Goal: Task Accomplishment & Management: Manage account settings

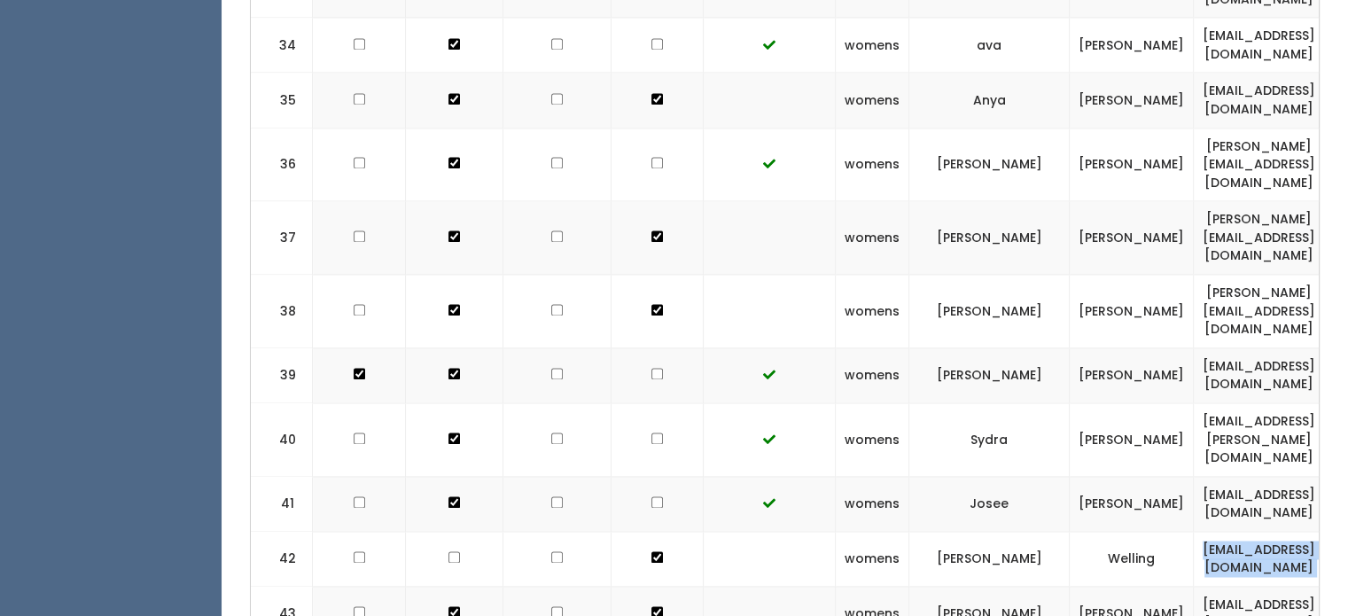
scroll to position [0, 27]
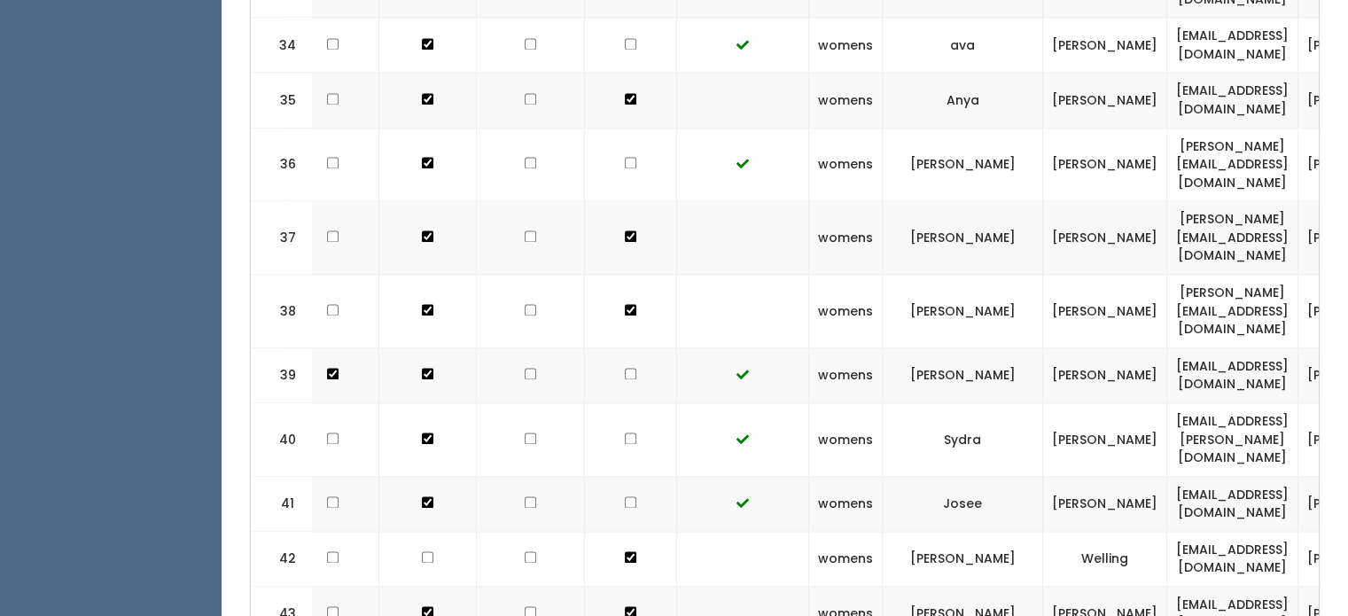
click at [894, 476] on td "Josee" at bounding box center [962, 503] width 160 height 55
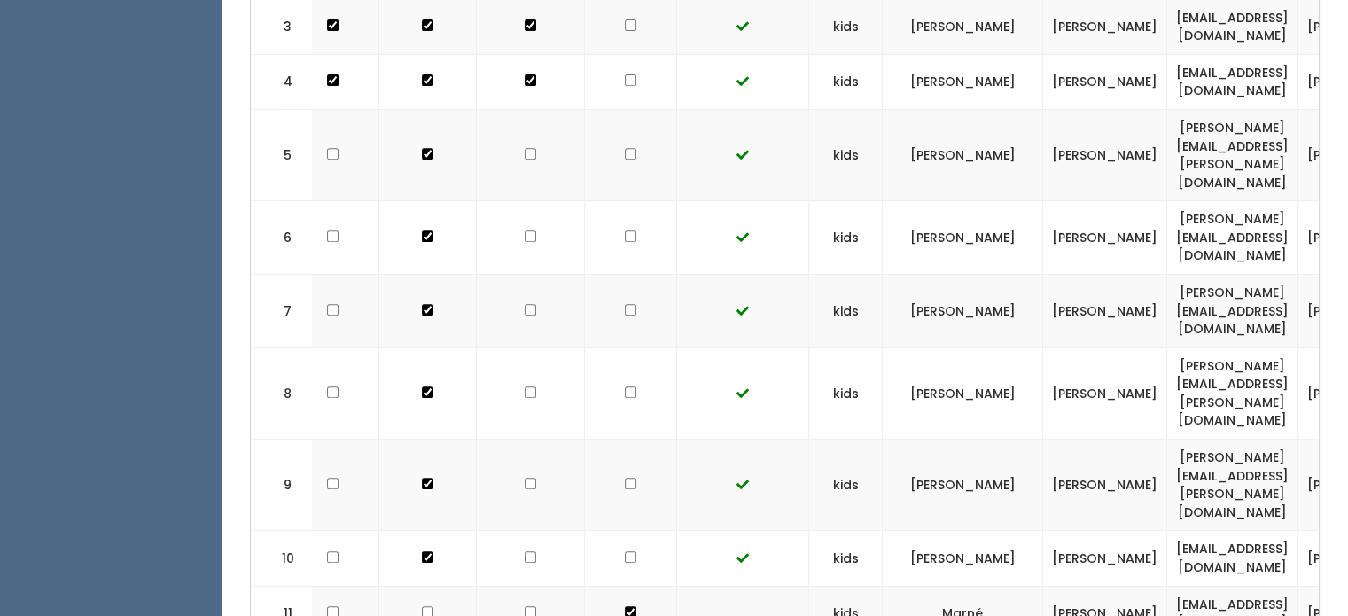
scroll to position [0, 0]
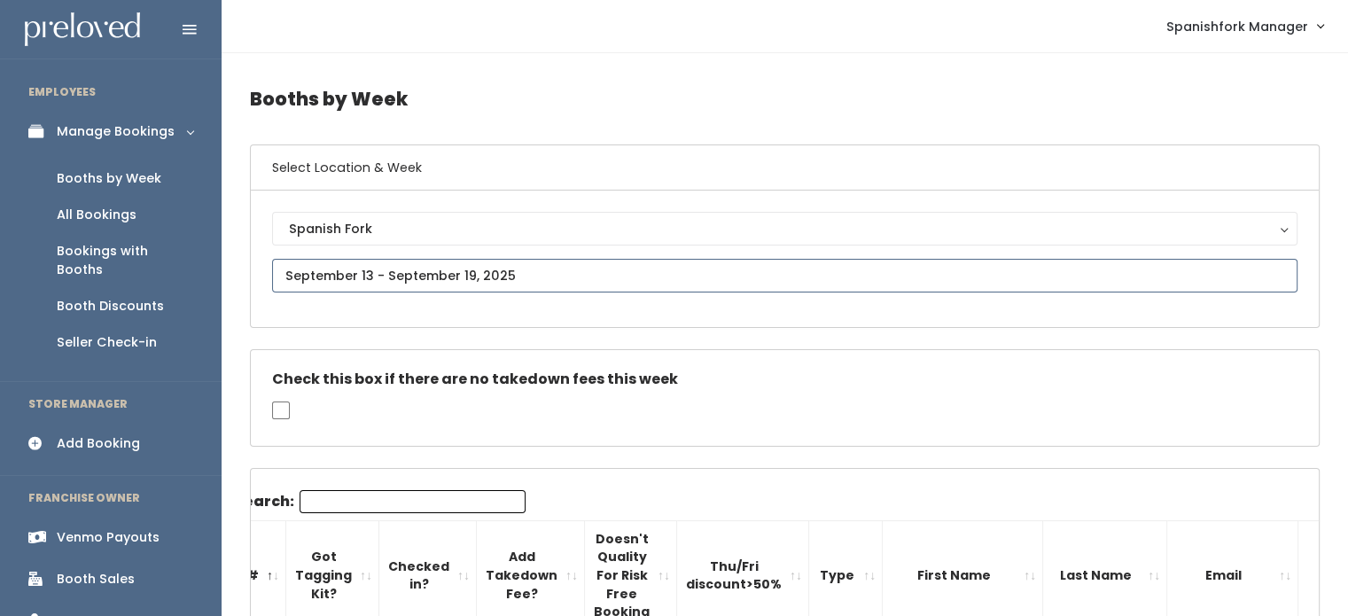
click at [521, 275] on input "text" at bounding box center [784, 276] width 1025 height 34
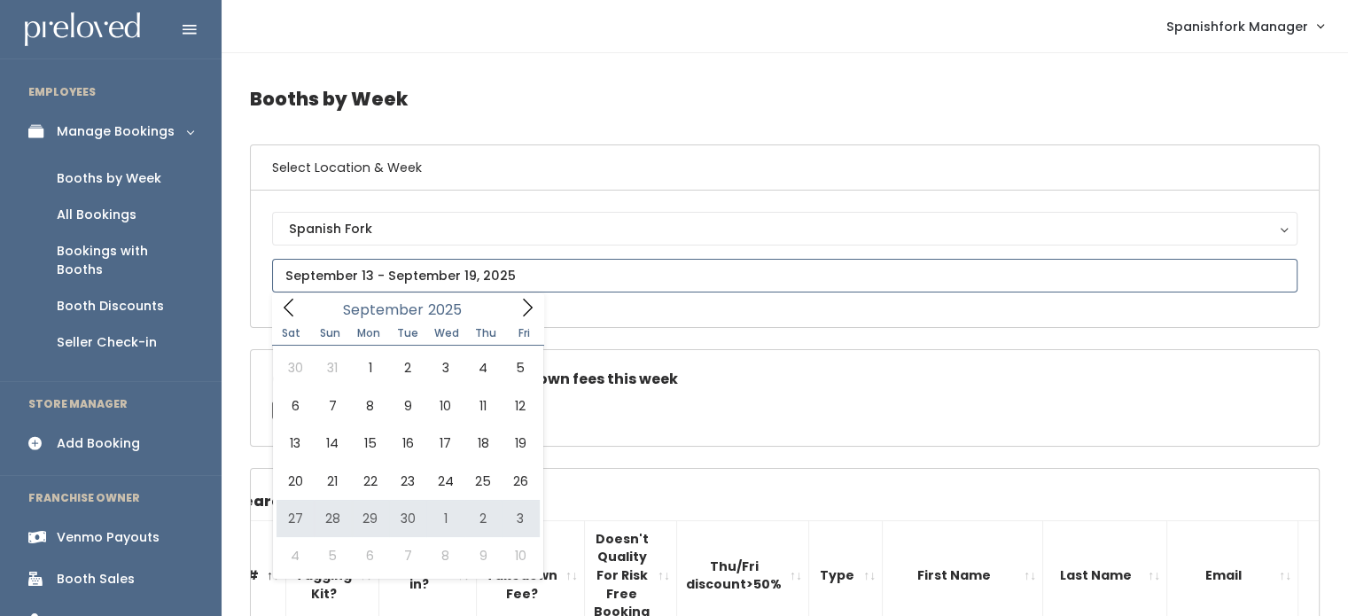
type input "September 27 to October 3"
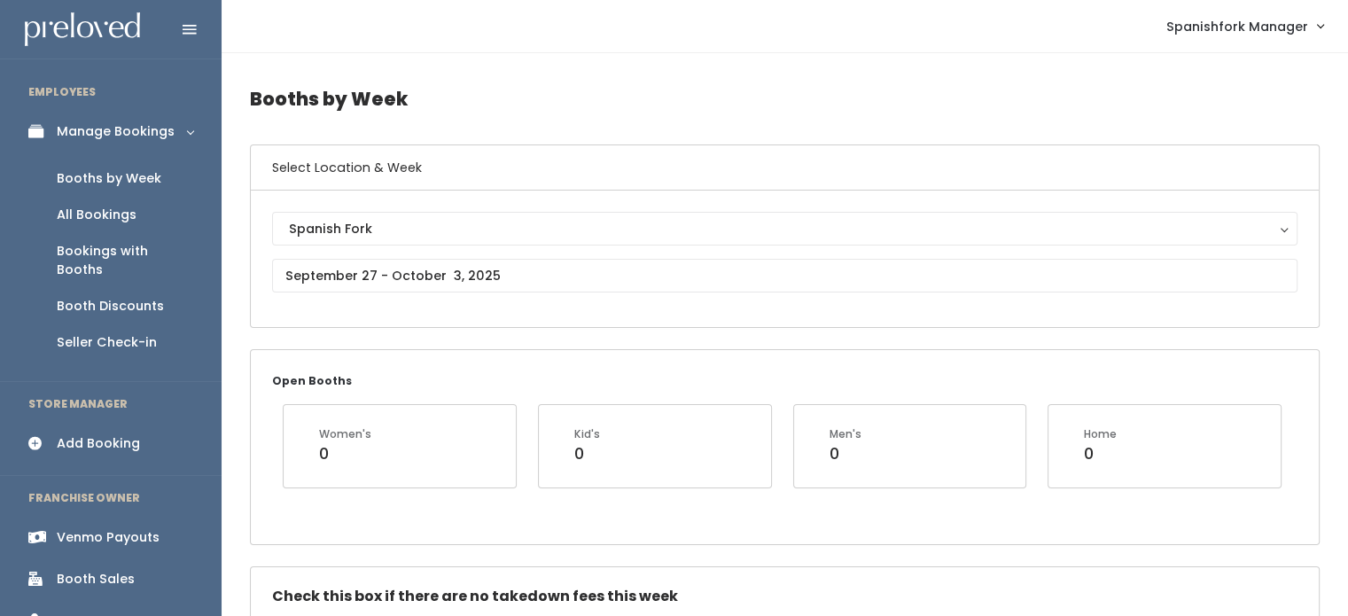
scroll to position [516, 0]
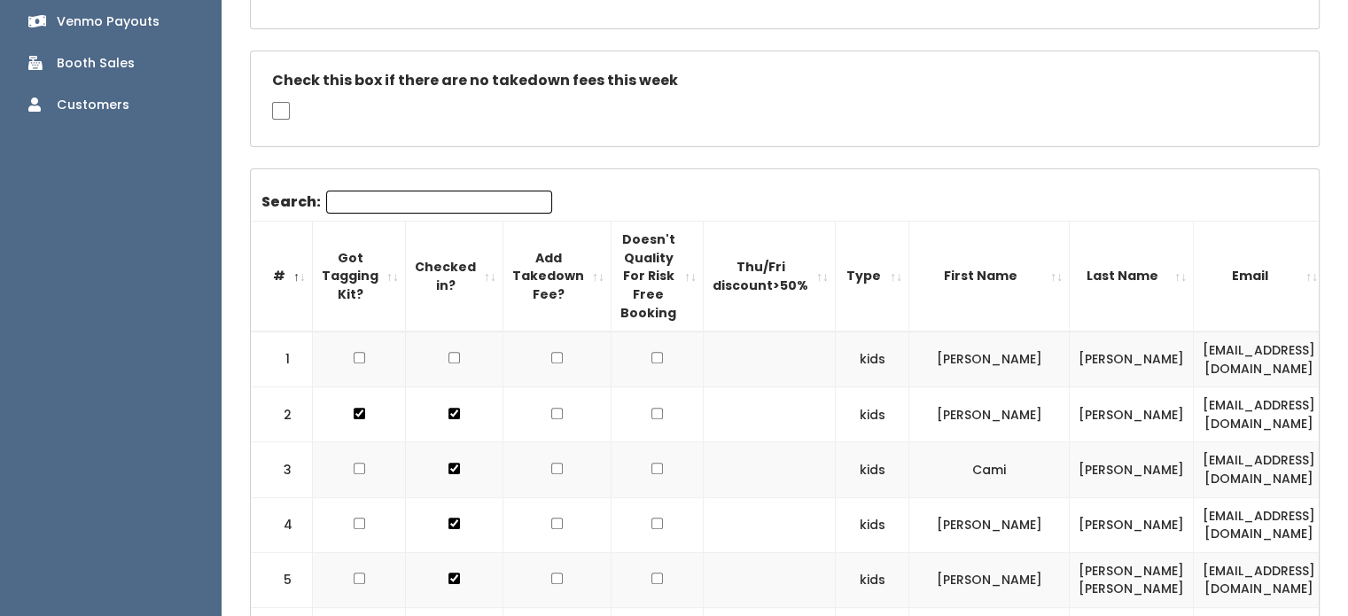
click at [863, 268] on th "Type" at bounding box center [873, 277] width 74 height 110
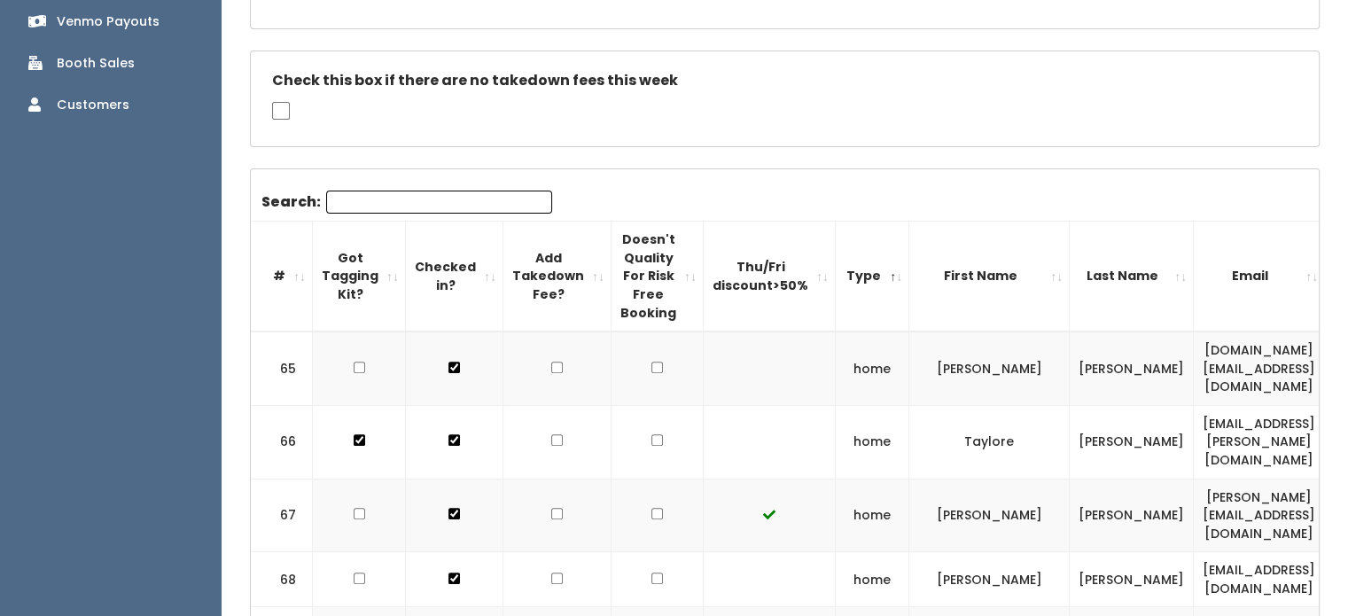
click at [863, 268] on th "Type" at bounding box center [873, 277] width 74 height 110
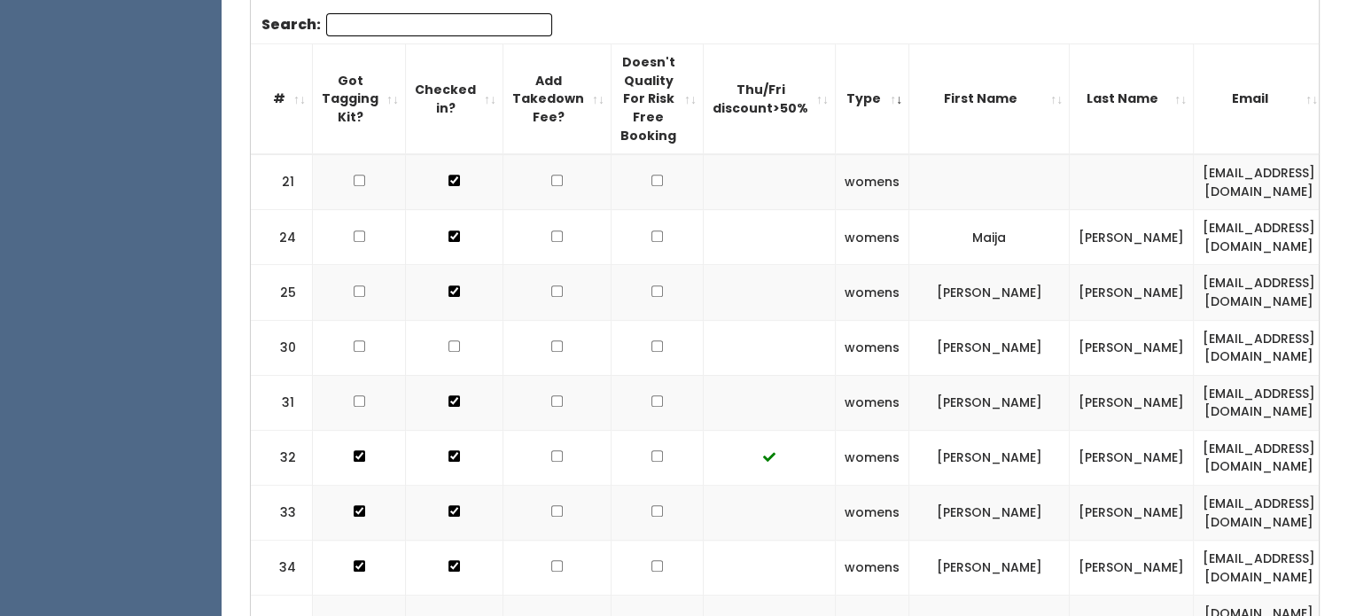
scroll to position [695, 0]
click at [851, 111] on th "Type" at bounding box center [873, 98] width 74 height 110
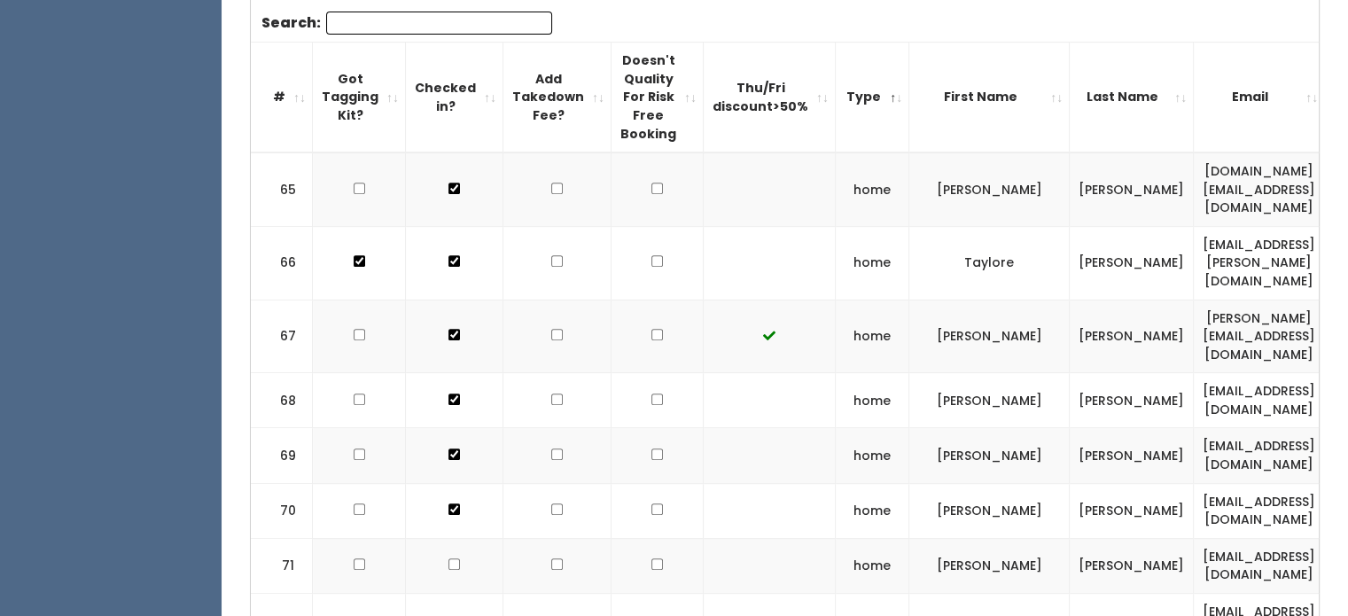
click at [851, 111] on th "Type" at bounding box center [873, 98] width 74 height 110
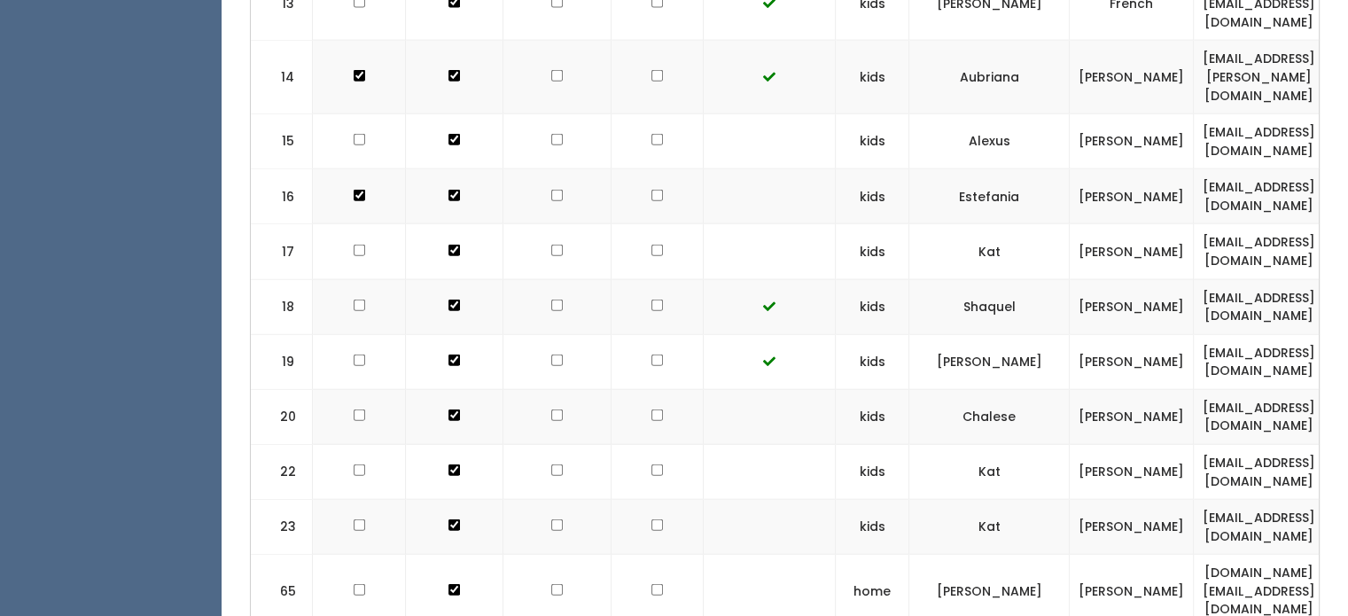
scroll to position [4166, 0]
click at [1039, 499] on td "Kat" at bounding box center [989, 526] width 160 height 55
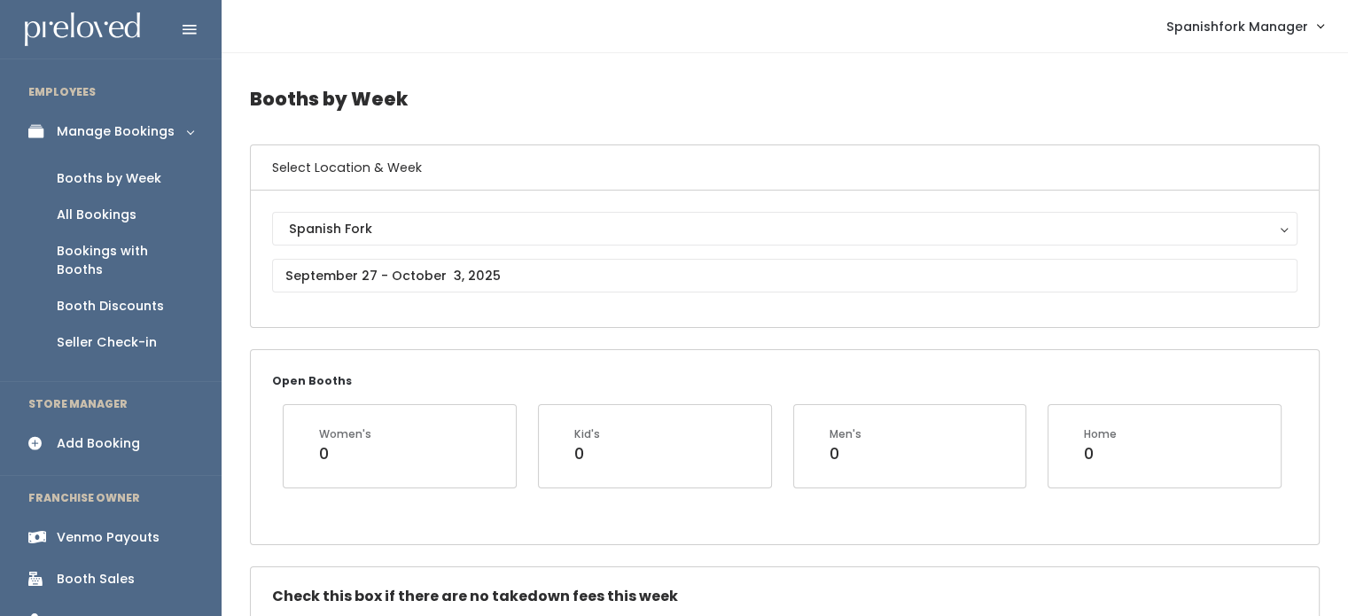
scroll to position [218, 0]
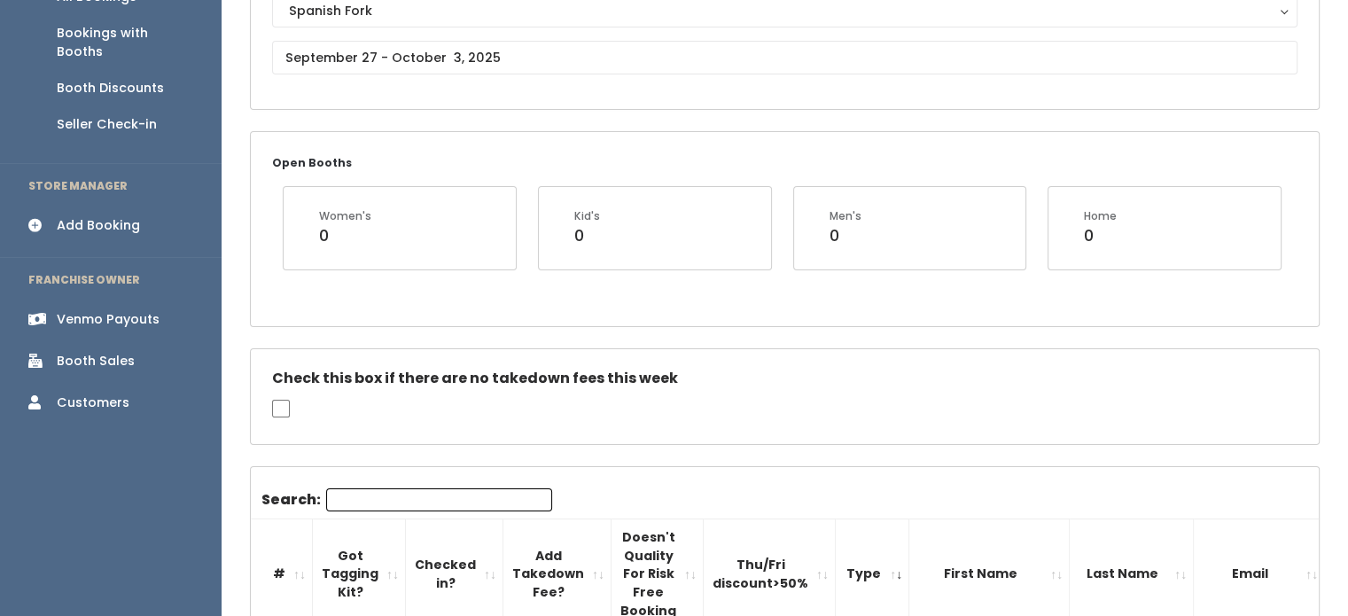
click at [351, 497] on input "Search:" at bounding box center [439, 499] width 226 height 23
click at [751, 581] on th "Thu/Fri discount>50%" at bounding box center [769, 574] width 132 height 110
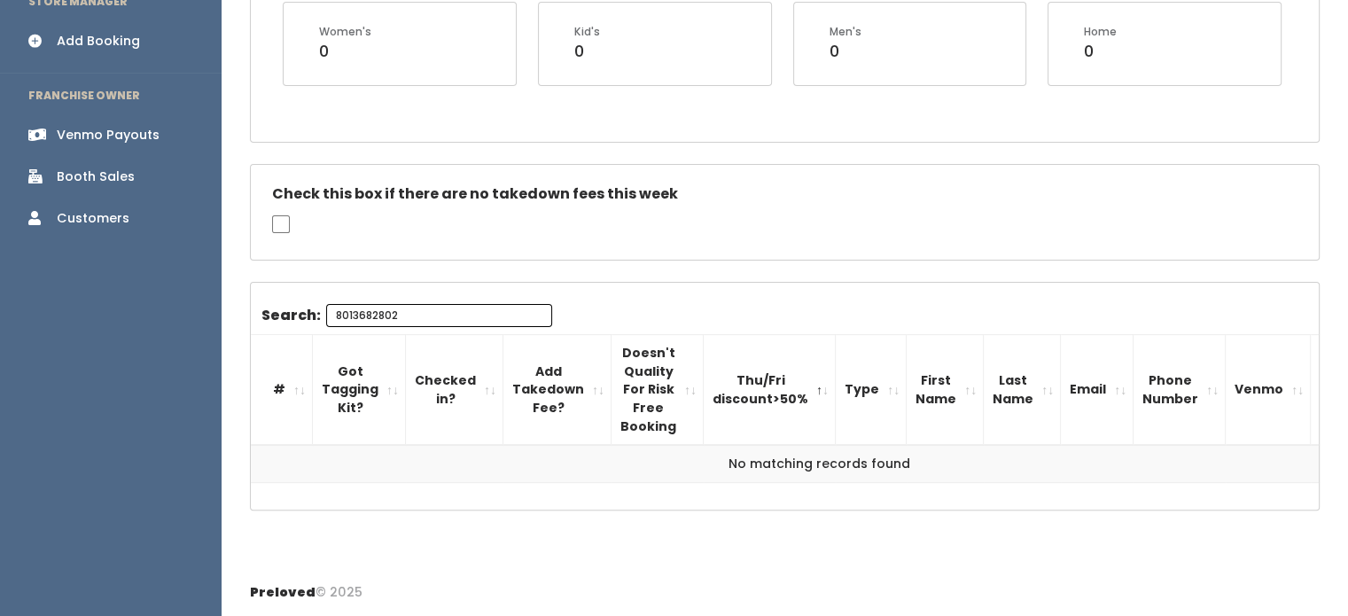
click at [735, 396] on th "Thu/Fri discount>50%" at bounding box center [769, 390] width 132 height 110
click at [583, 445] on td "No matching records found" at bounding box center [819, 464] width 1137 height 38
click at [408, 304] on input "8013682802" at bounding box center [439, 315] width 226 height 23
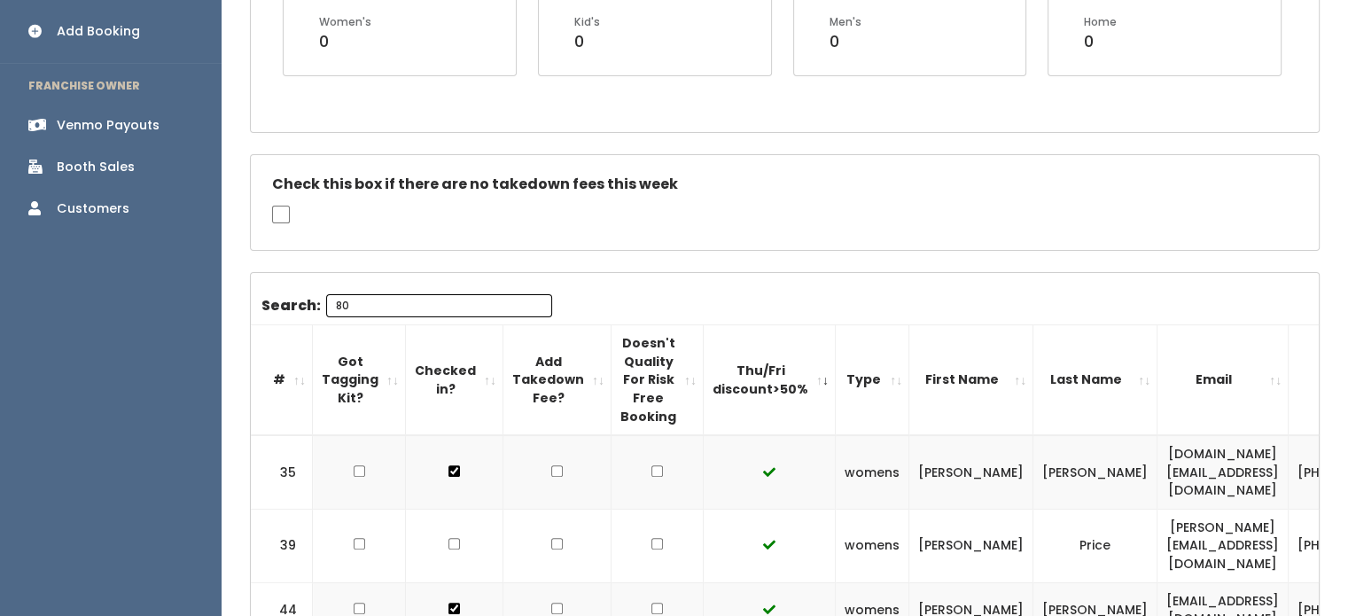
type input "8"
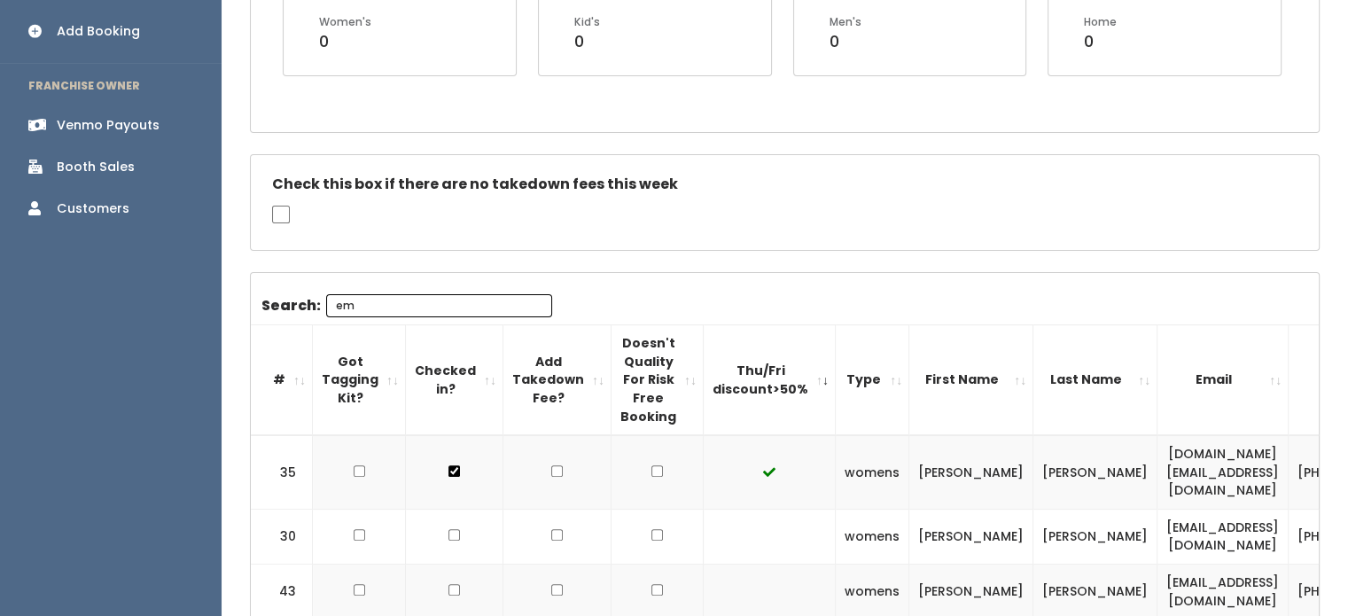
type input "emm"
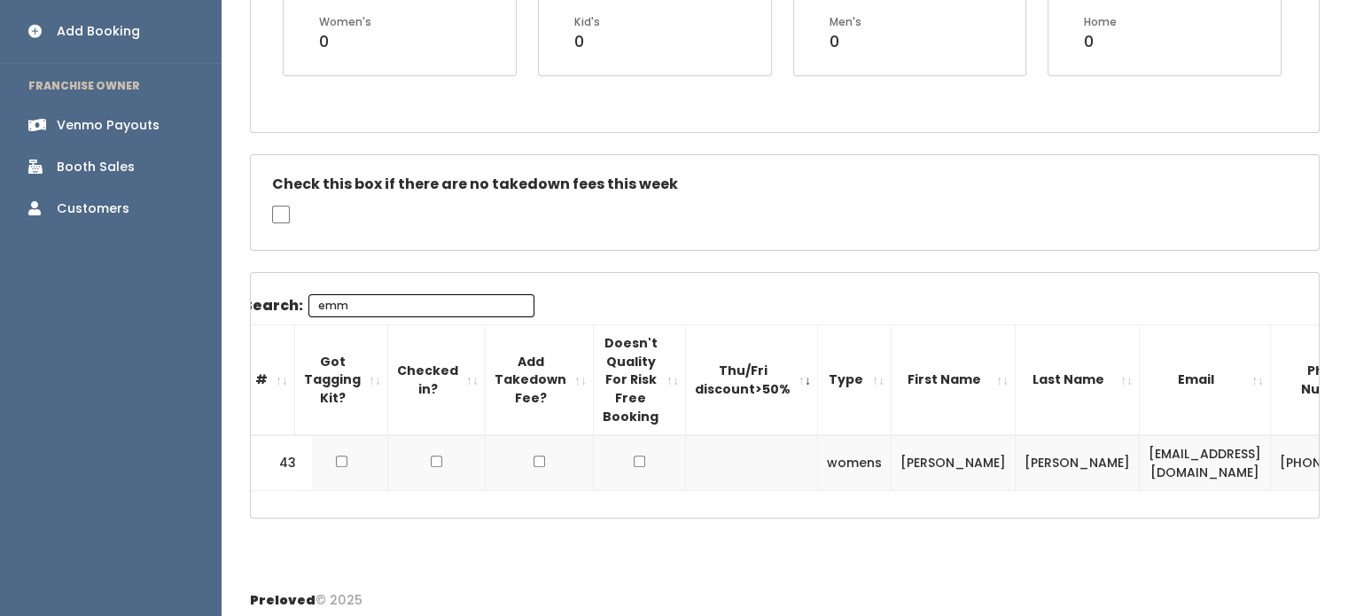
scroll to position [0, 18]
click at [439, 300] on input "emm" at bounding box center [421, 305] width 226 height 23
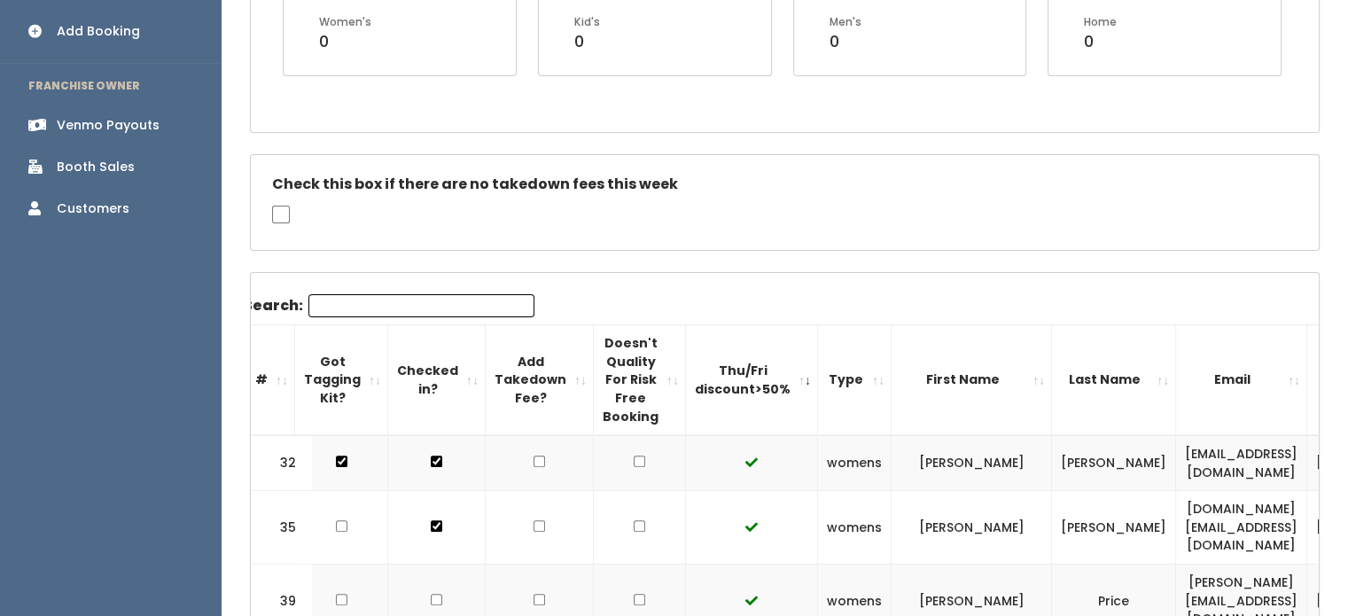
click at [836, 403] on th "Type" at bounding box center [855, 380] width 74 height 110
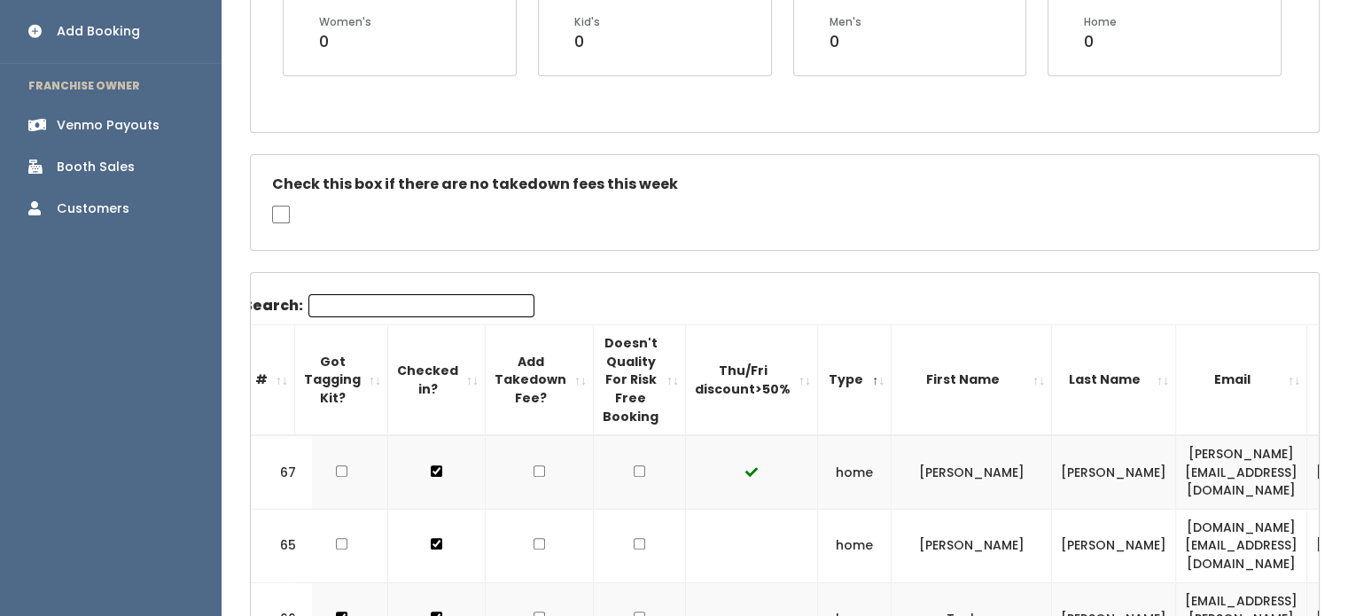
click at [836, 403] on th "Type" at bounding box center [855, 380] width 74 height 110
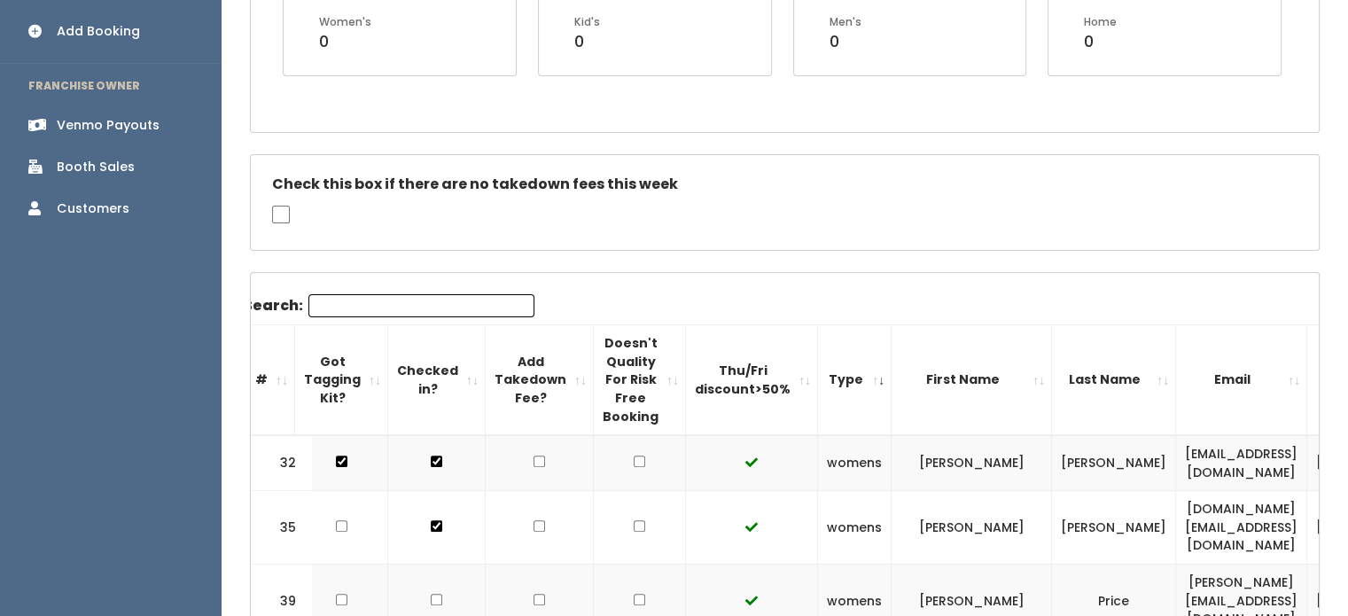
click at [836, 403] on th "Type" at bounding box center [855, 380] width 74 height 110
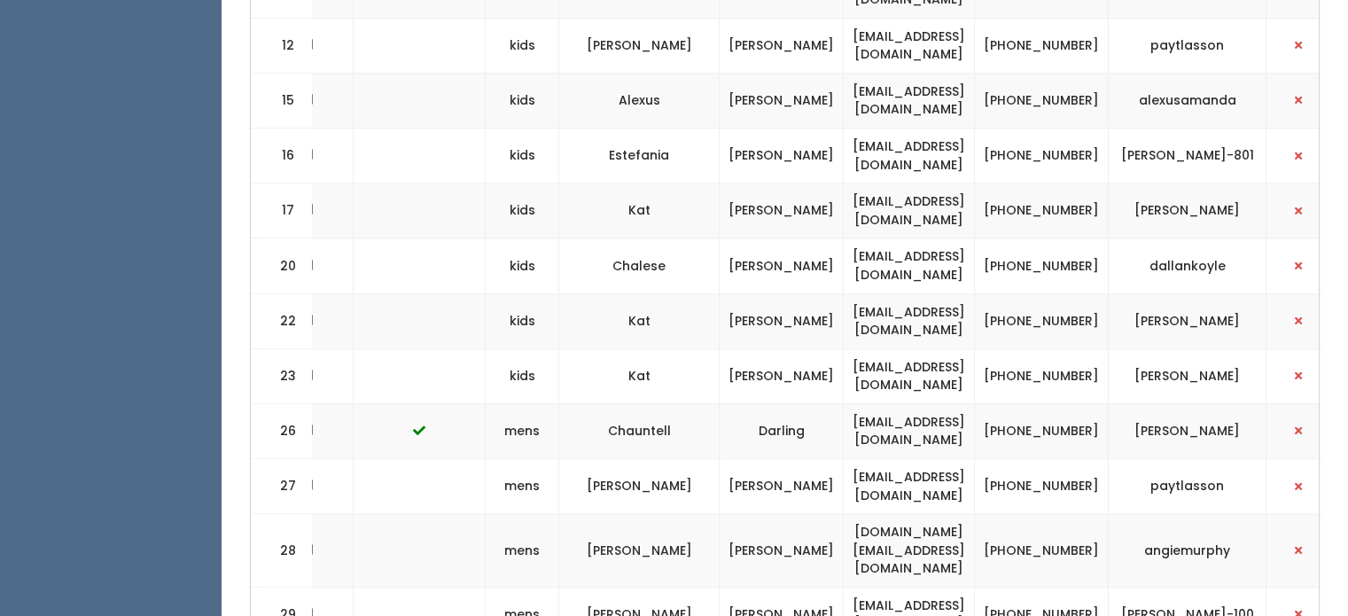
scroll to position [0, 351]
click at [1096, 348] on td "(801) 319-1940" at bounding box center [1041, 375] width 134 height 55
click at [657, 293] on td "Kat" at bounding box center [638, 320] width 160 height 55
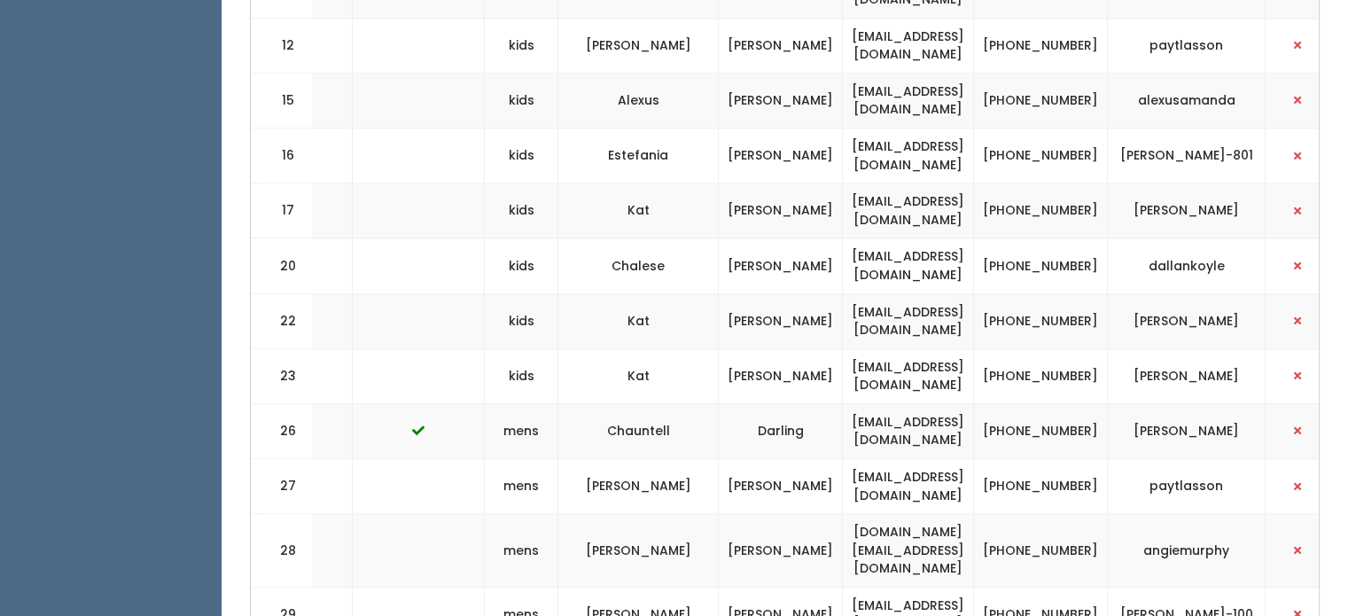
click at [657, 293] on td "Kat" at bounding box center [638, 320] width 160 height 55
click at [353, 458] on td at bounding box center [419, 485] width 132 height 55
click at [499, 403] on td "mens" at bounding box center [522, 430] width 74 height 55
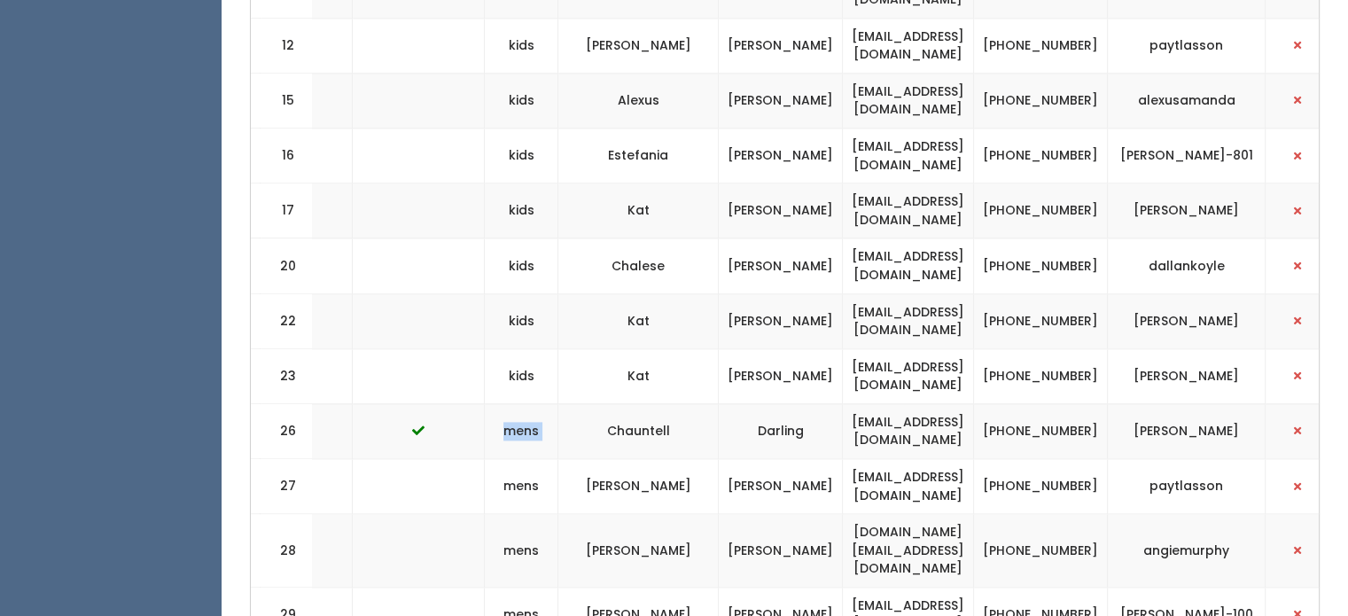
click at [499, 403] on td "mens" at bounding box center [522, 430] width 74 height 55
click at [572, 403] on td "Chauntell" at bounding box center [638, 430] width 160 height 55
click at [284, 403] on td "26" at bounding box center [282, 430] width 62 height 55
drag, startPoint x: 260, startPoint y: 294, endPoint x: 802, endPoint y: 292, distance: 541.4
click at [802, 403] on tr "26 mens Chauntell Darling chauntell.darling@gmail.com (435) 681-0503 chauntell-…" at bounding box center [621, 430] width 1442 height 55
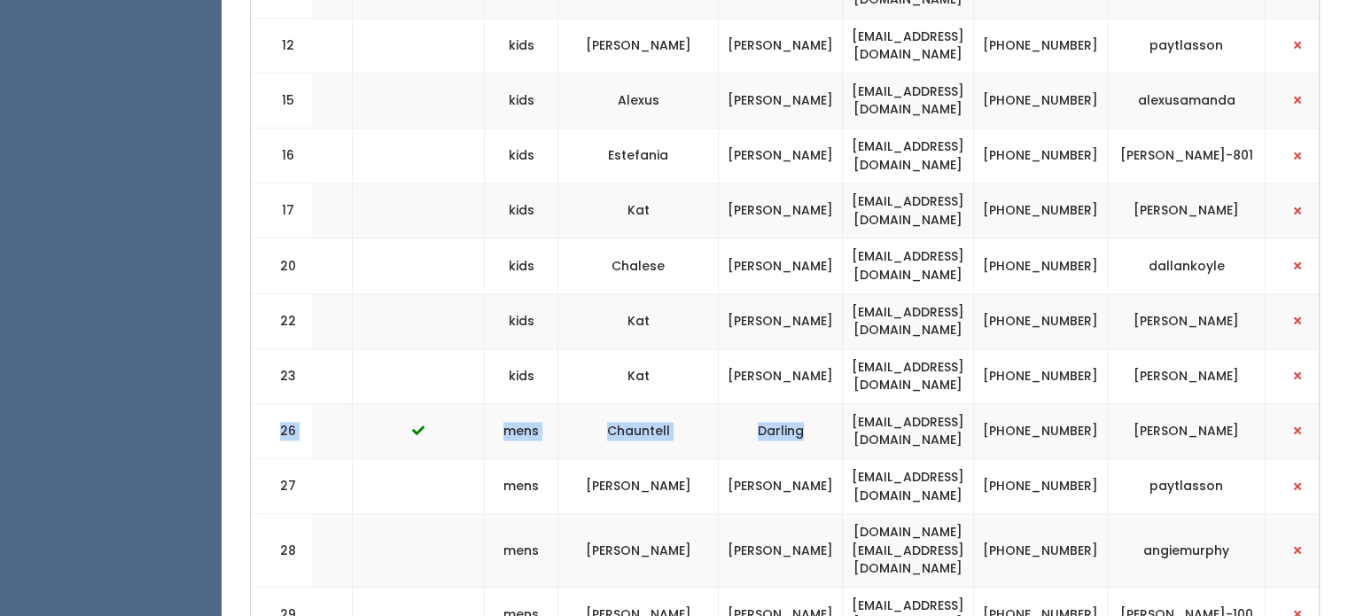
click at [802, 403] on td "Darling" at bounding box center [781, 430] width 124 height 55
click at [633, 403] on td "Chauntell" at bounding box center [638, 430] width 160 height 55
click at [677, 403] on td "Chauntell" at bounding box center [638, 430] width 160 height 55
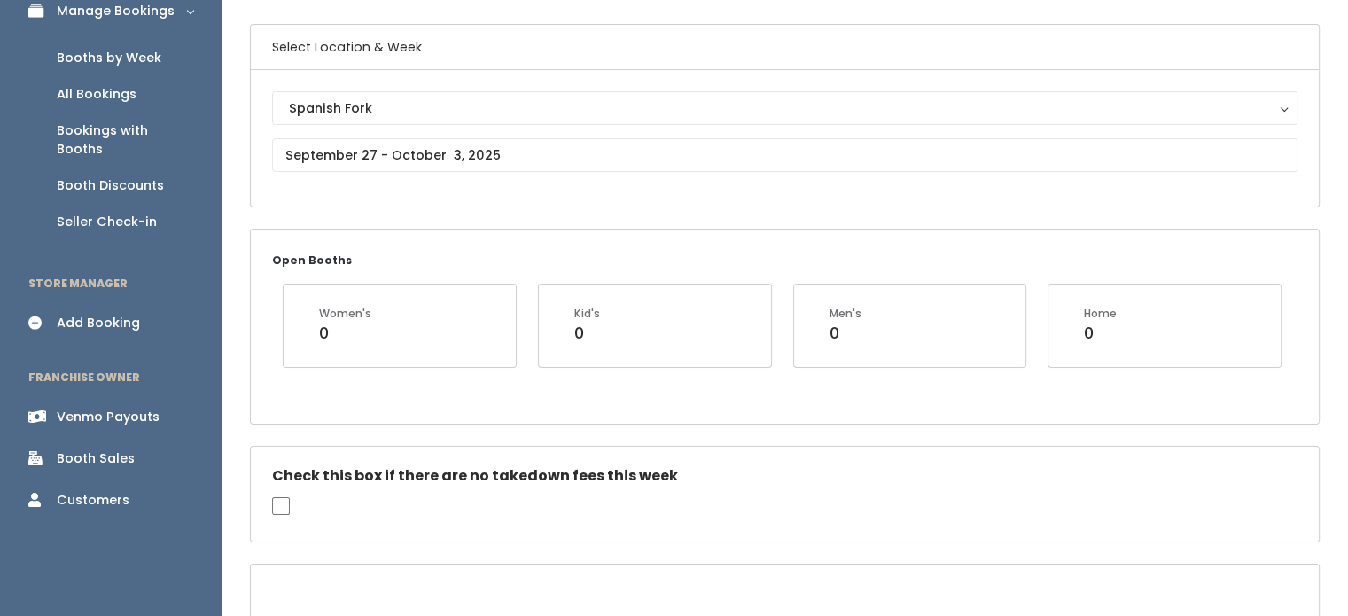
scroll to position [122, 0]
click at [145, 406] on div "Venmo Payouts" at bounding box center [108, 415] width 103 height 19
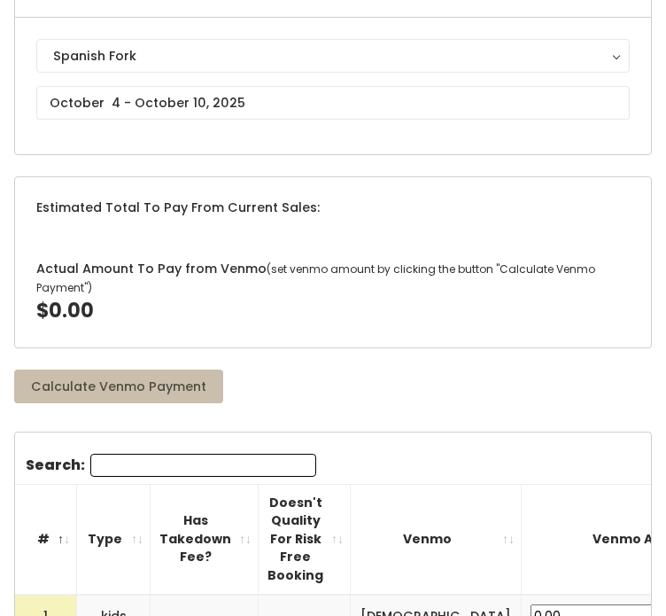
scroll to position [174, 0]
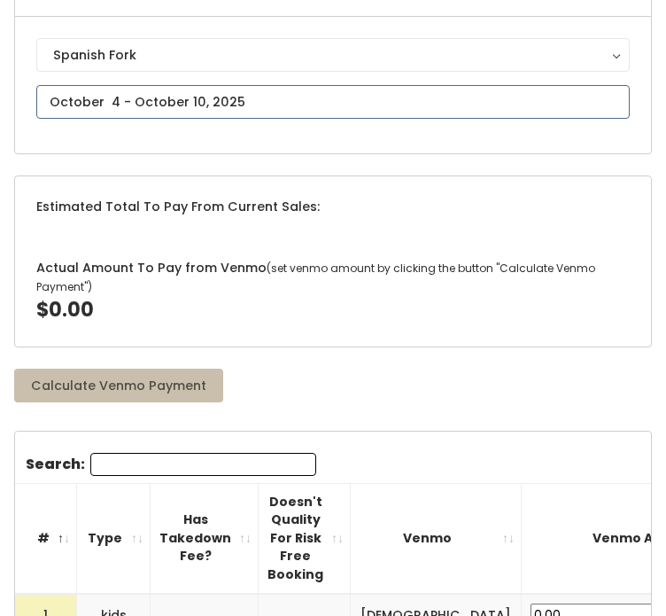
click at [383, 102] on input "text" at bounding box center [333, 102] width 594 height 34
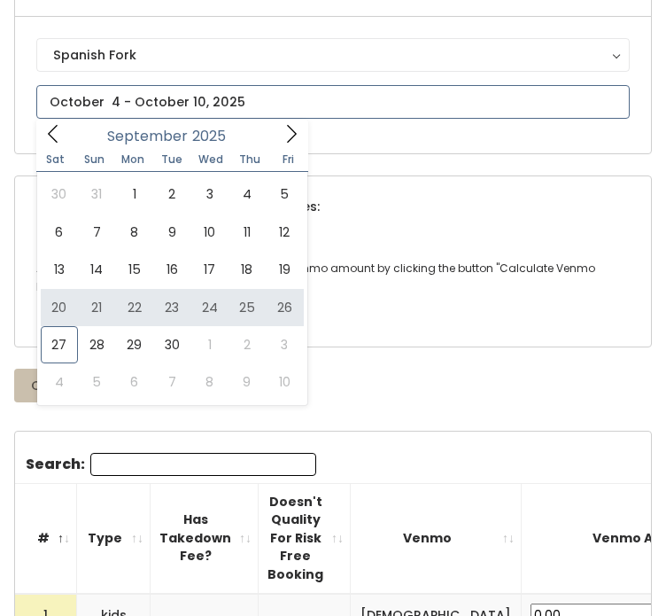
type input "[DATE] to [DATE]"
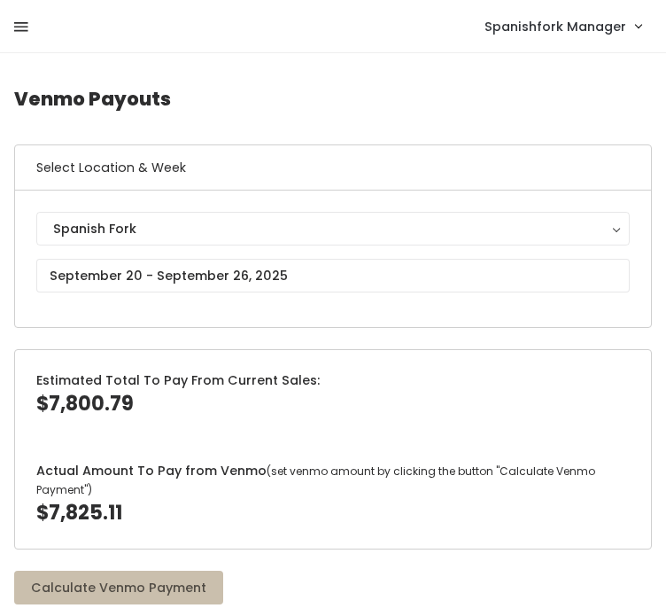
click at [21, 19] on icon at bounding box center [21, 27] width 14 height 16
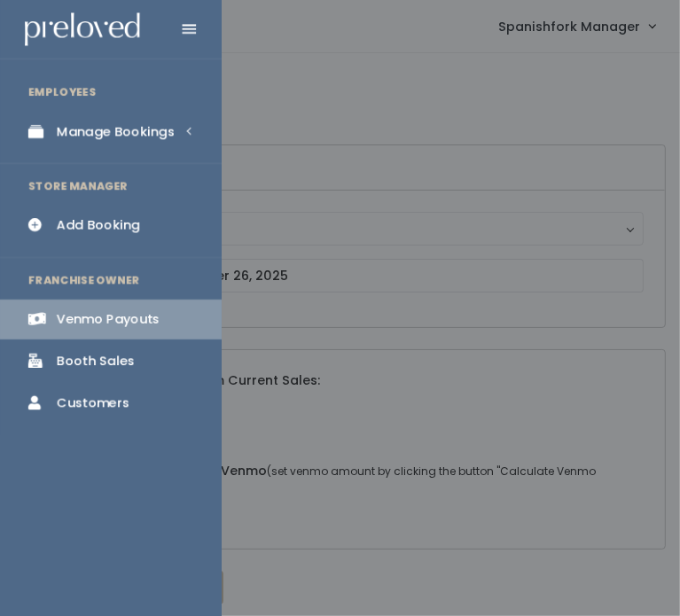
click at [109, 136] on div "Manage Bookings" at bounding box center [116, 131] width 118 height 19
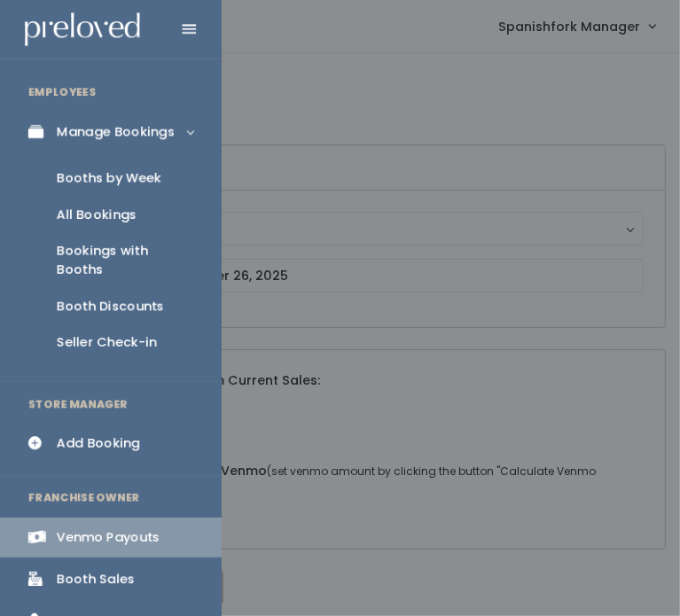
click at [120, 169] on div "Booths by Week" at bounding box center [109, 178] width 105 height 19
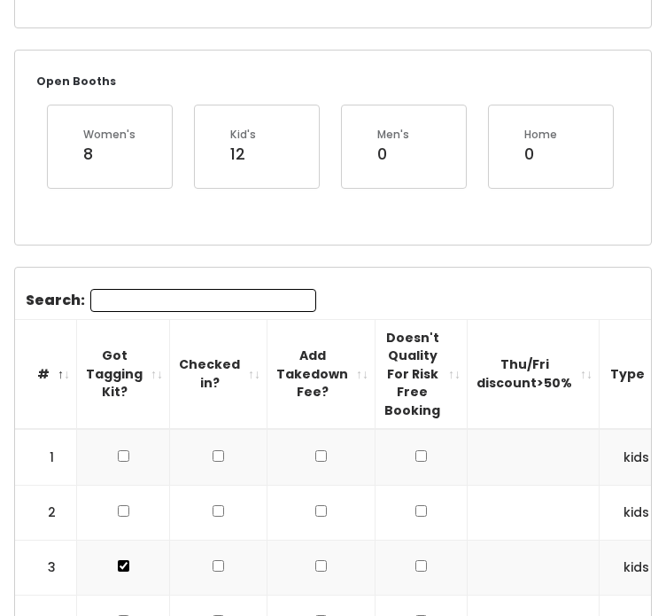
scroll to position [74, 0]
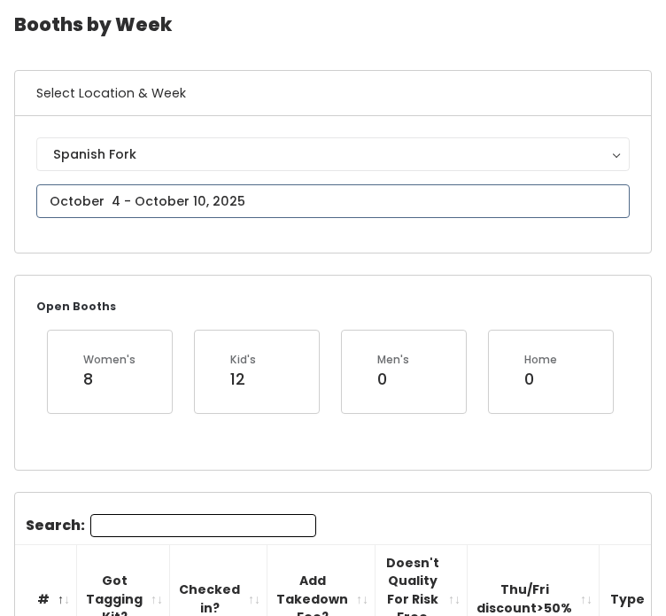
click at [313, 193] on input "text" at bounding box center [333, 201] width 594 height 34
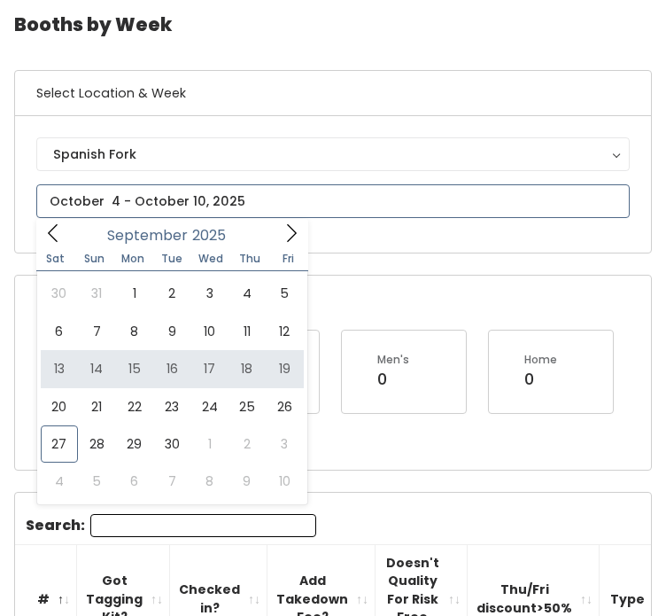
type input "September 20 to September 26"
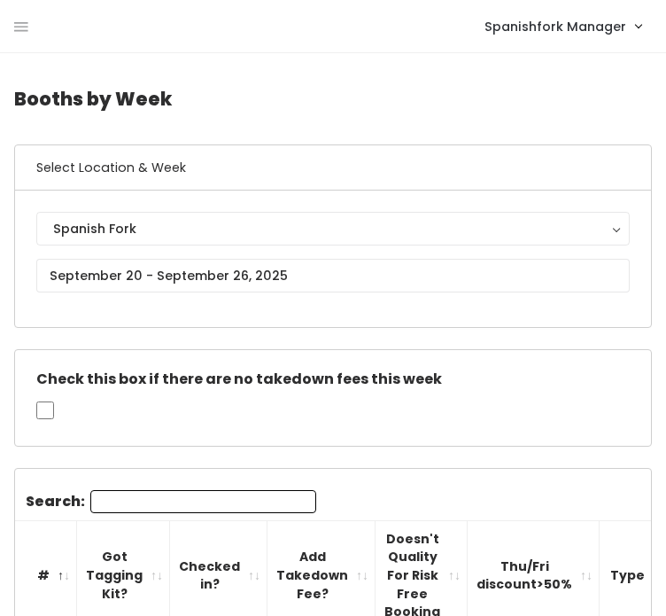
click at [198, 509] on input "Search:" at bounding box center [203, 501] width 226 height 23
paste input "[EMAIL_ADDRESS][PERSON_NAME][DOMAIN_NAME]"
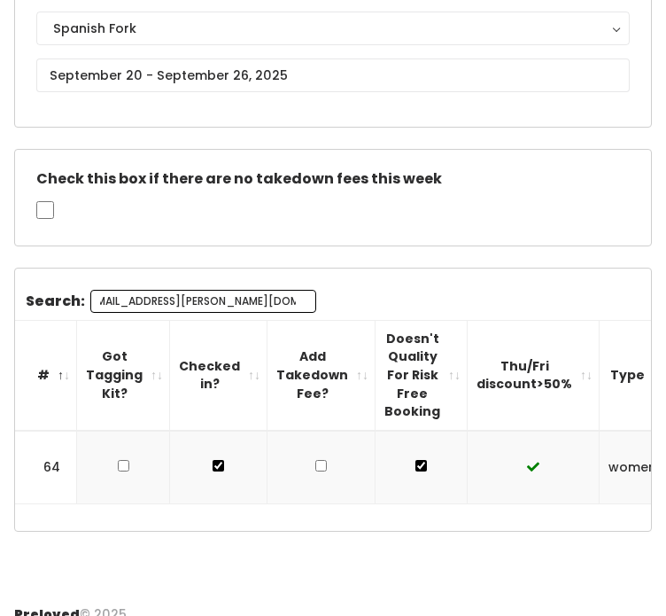
type input "[EMAIL_ADDRESS][PERSON_NAME][DOMAIN_NAME]"
click at [337, 460] on td at bounding box center [322, 468] width 108 height 74
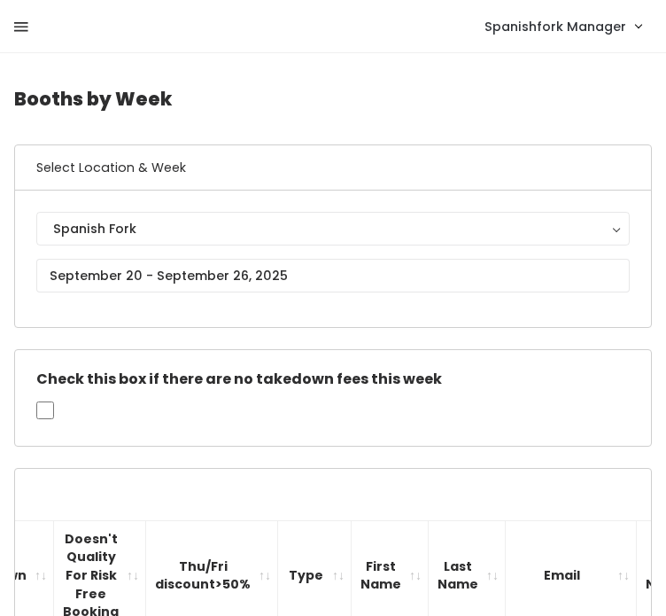
click at [18, 27] on icon at bounding box center [21, 27] width 14 height 16
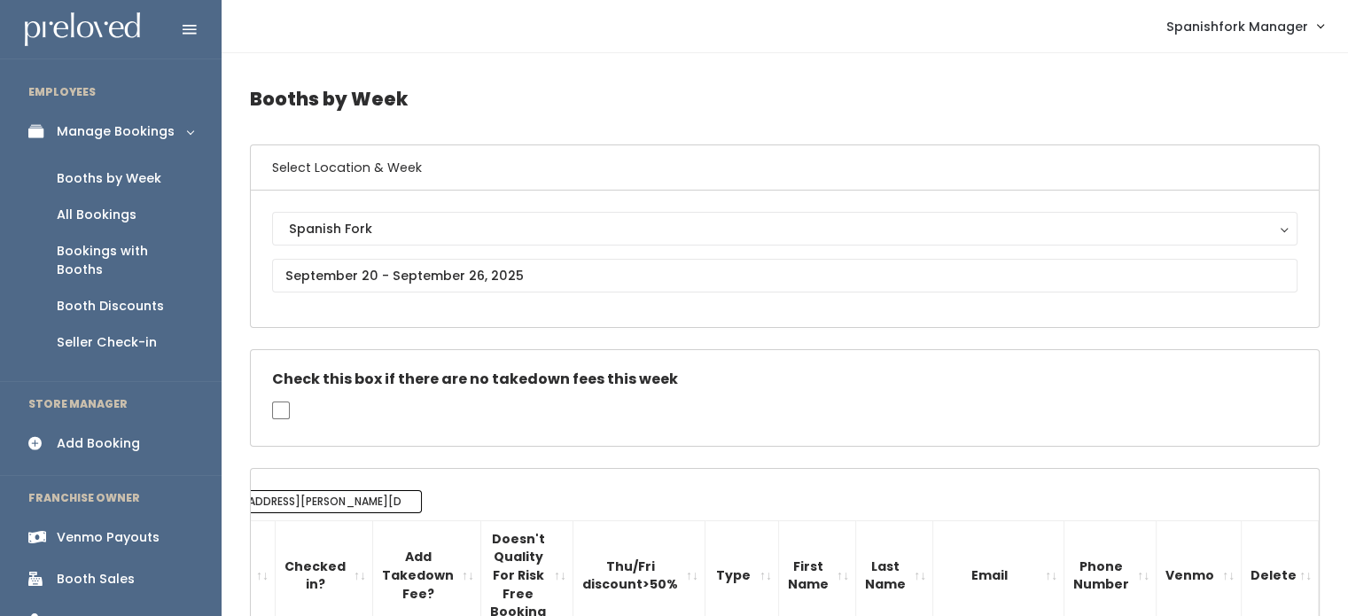
scroll to position [0, 120]
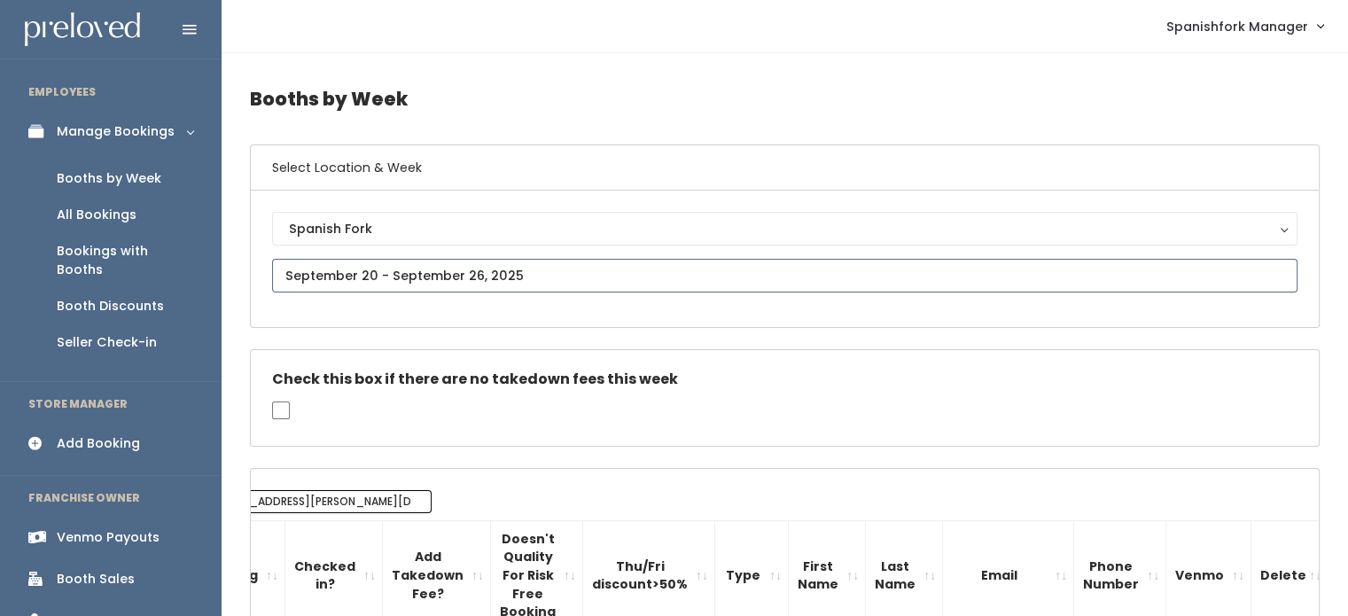
click at [497, 284] on body "EMPLOYEES Manage Bookings Booths by Week All Bookings Bookings with Booths Boot…" at bounding box center [674, 419] width 1348 height 838
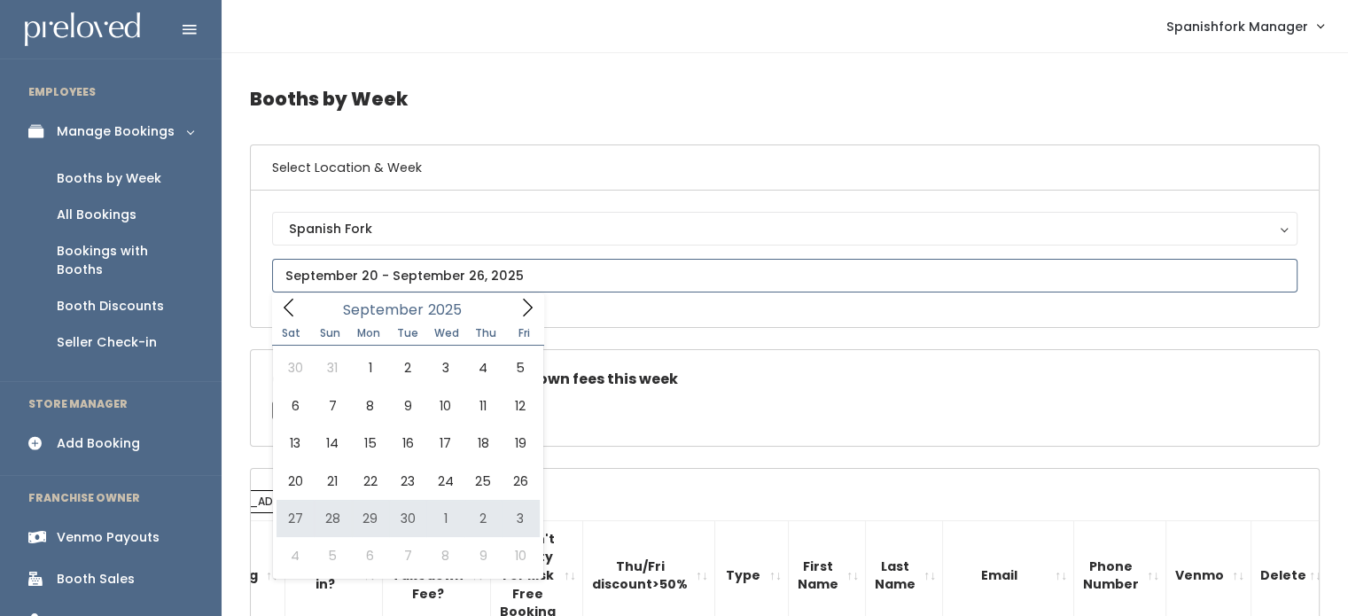
type input "[DATE] to [DATE]"
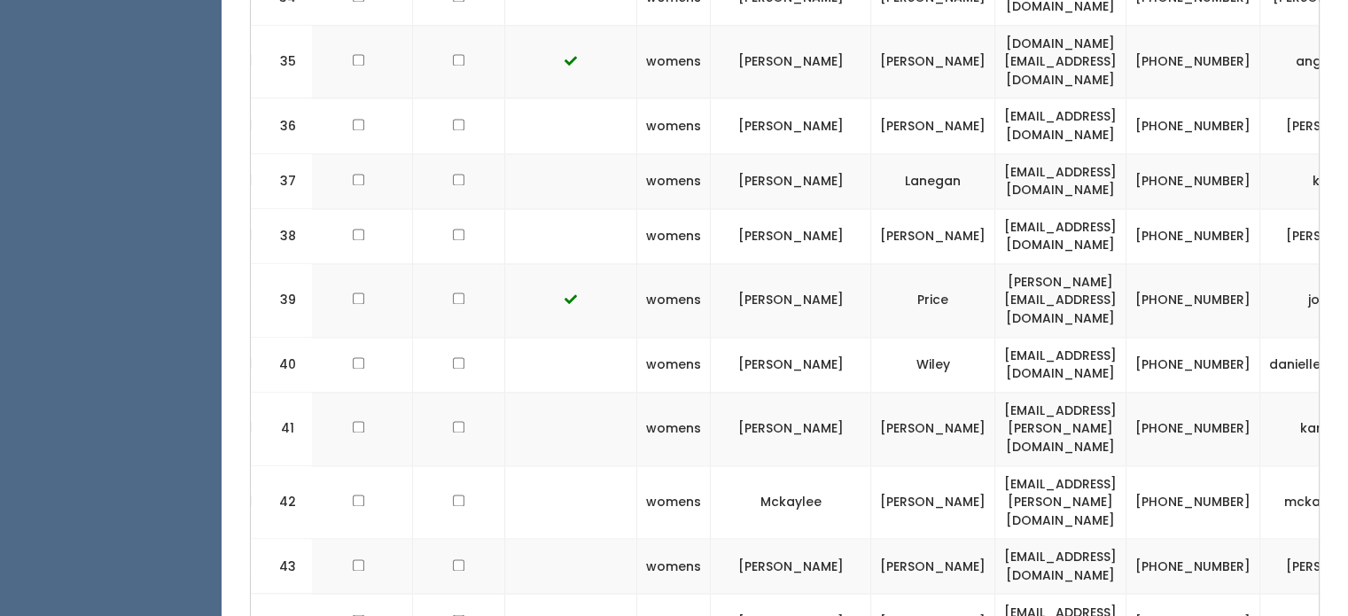
scroll to position [2779, 0]
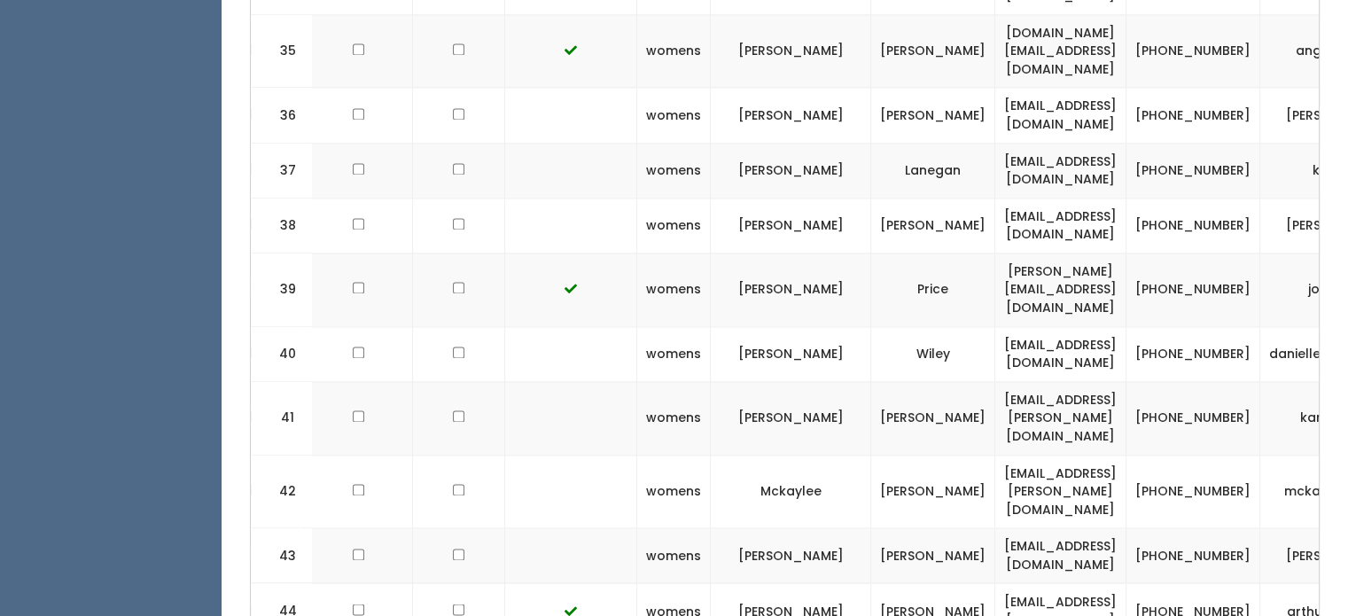
click at [1027, 253] on td "josie.osborn1@gmail.com" at bounding box center [1060, 290] width 131 height 74
copy tr "josie.osborn1@gmail.com"
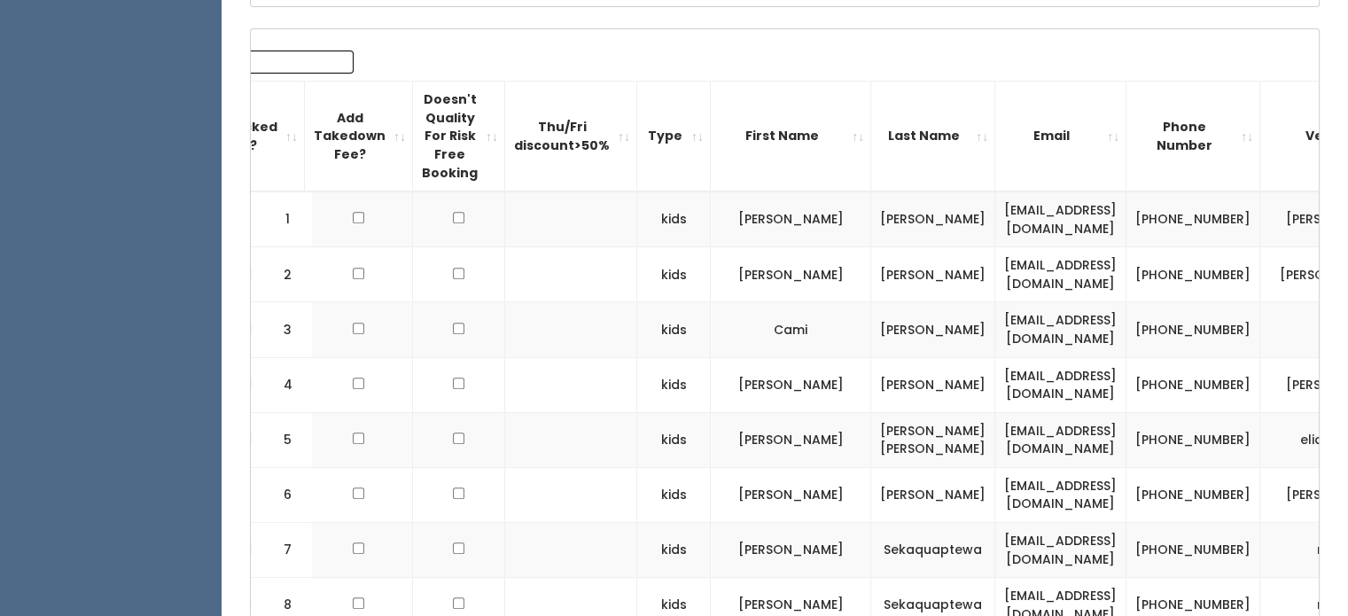
scroll to position [41, 0]
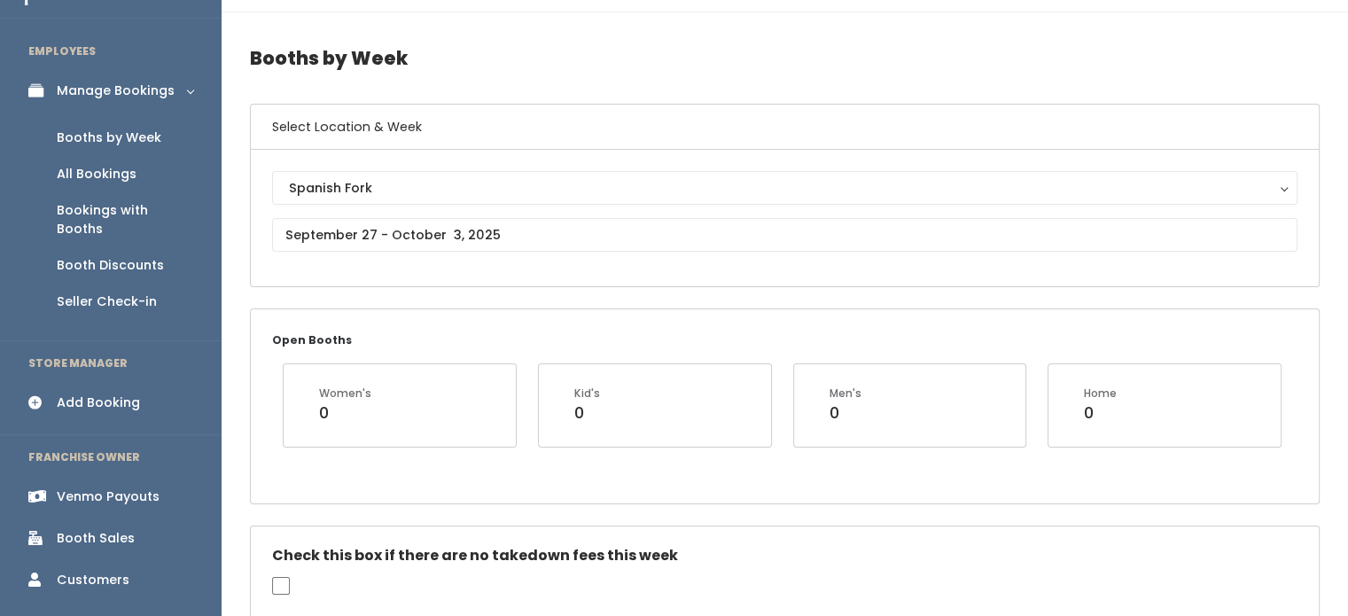
click at [85, 529] on div "Booth Sales" at bounding box center [96, 538] width 78 height 19
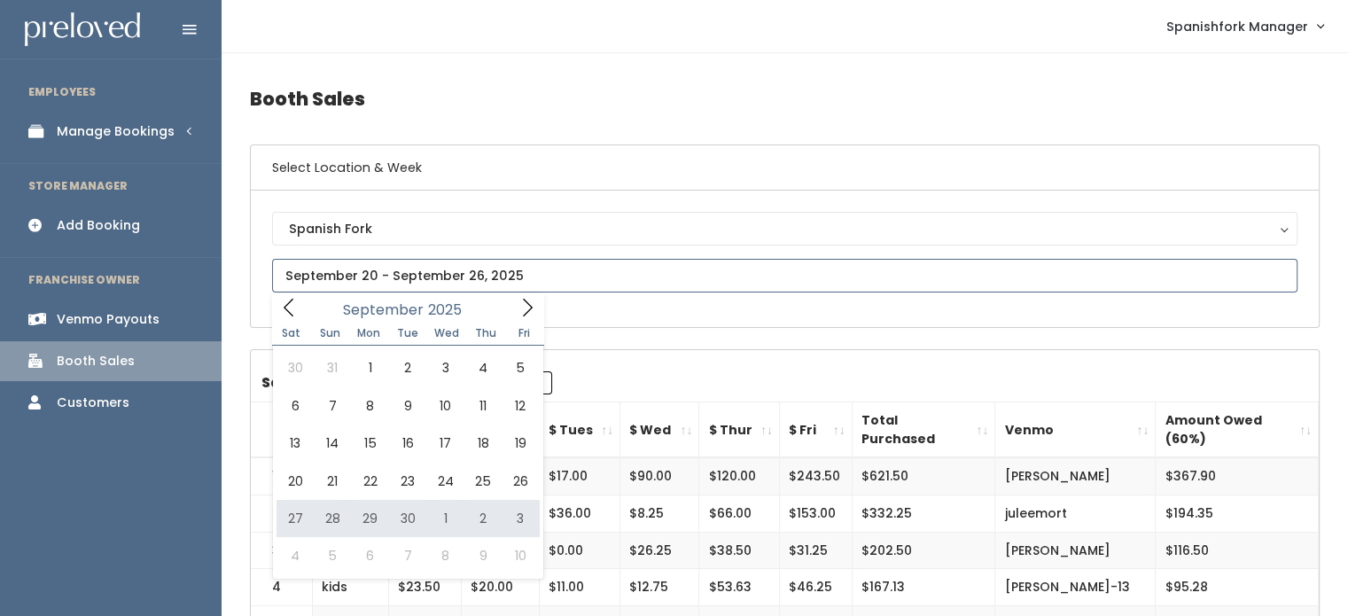
type input "[DATE] to [DATE]"
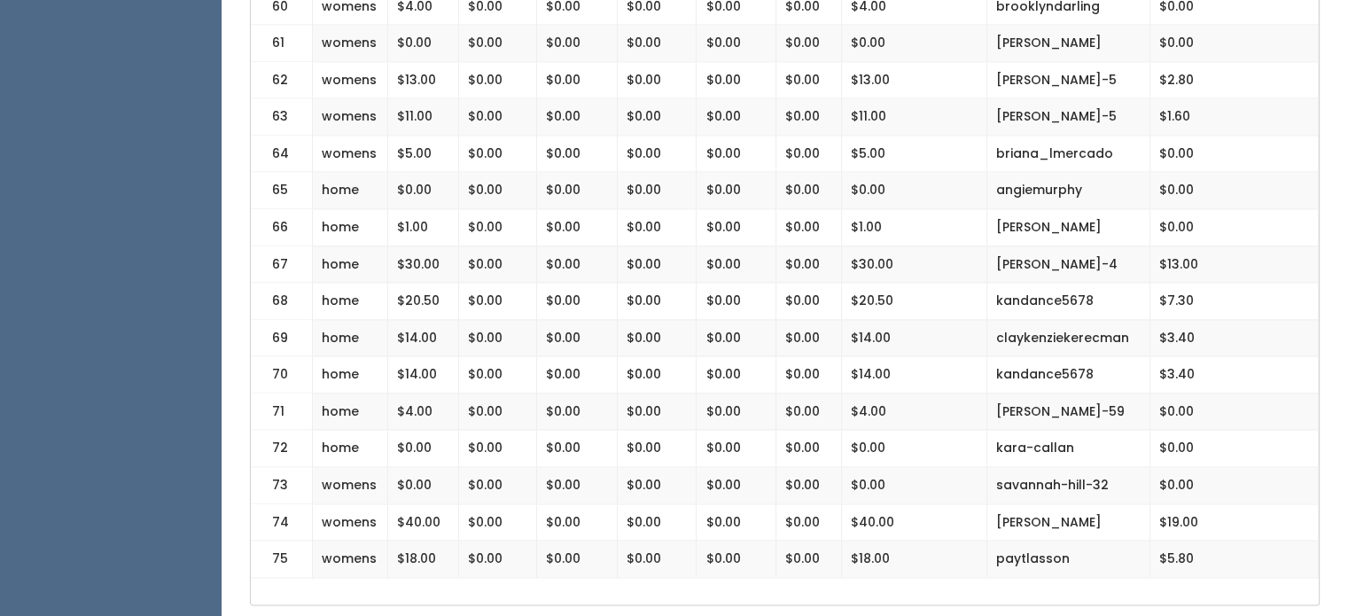
scroll to position [2644, 0]
click at [1013, 430] on td "kara-callan" at bounding box center [1068, 448] width 163 height 37
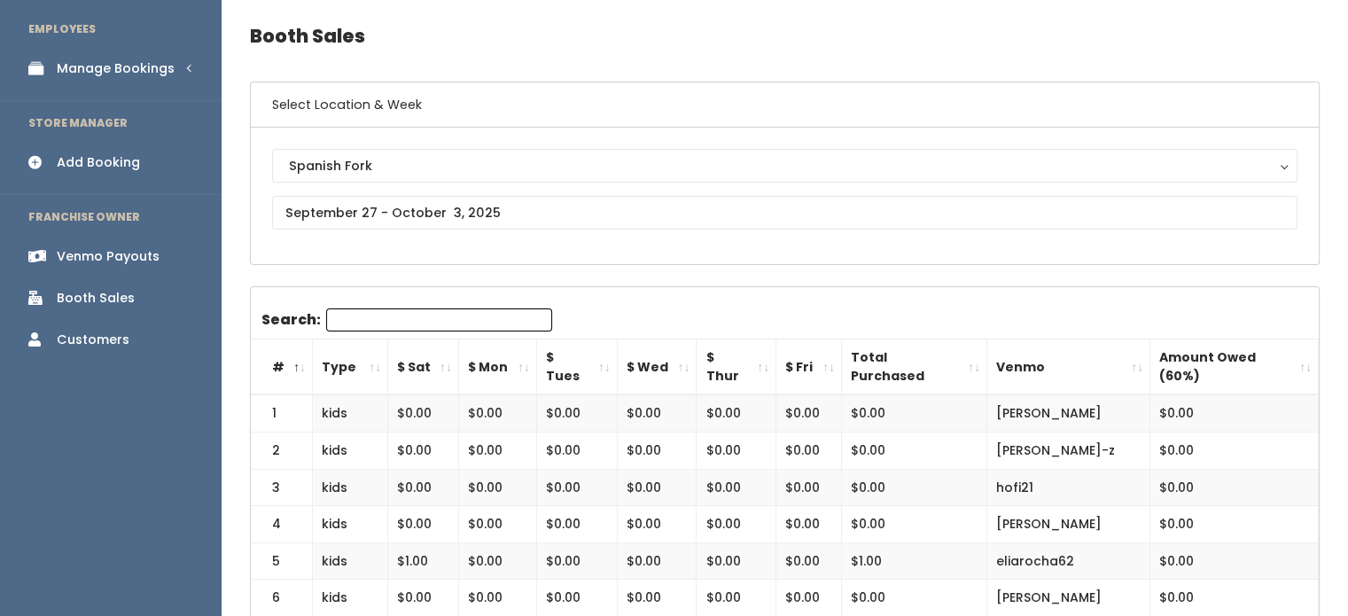
scroll to position [0, 0]
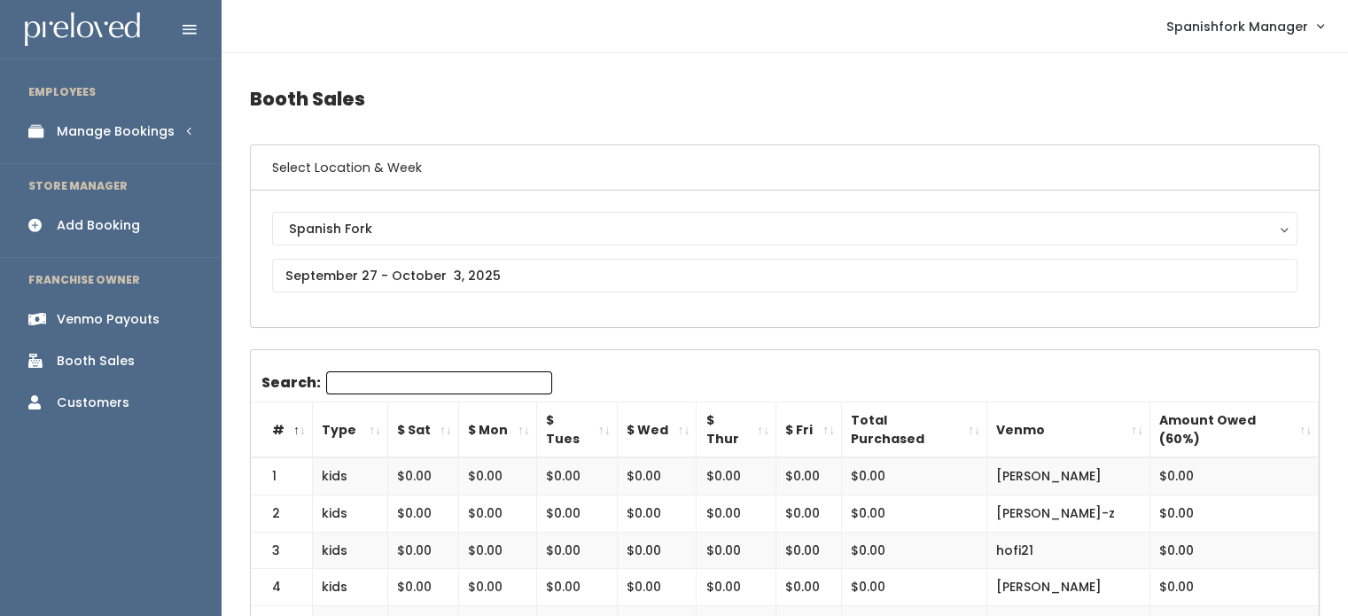
click at [72, 134] on div "Manage Bookings" at bounding box center [116, 131] width 118 height 19
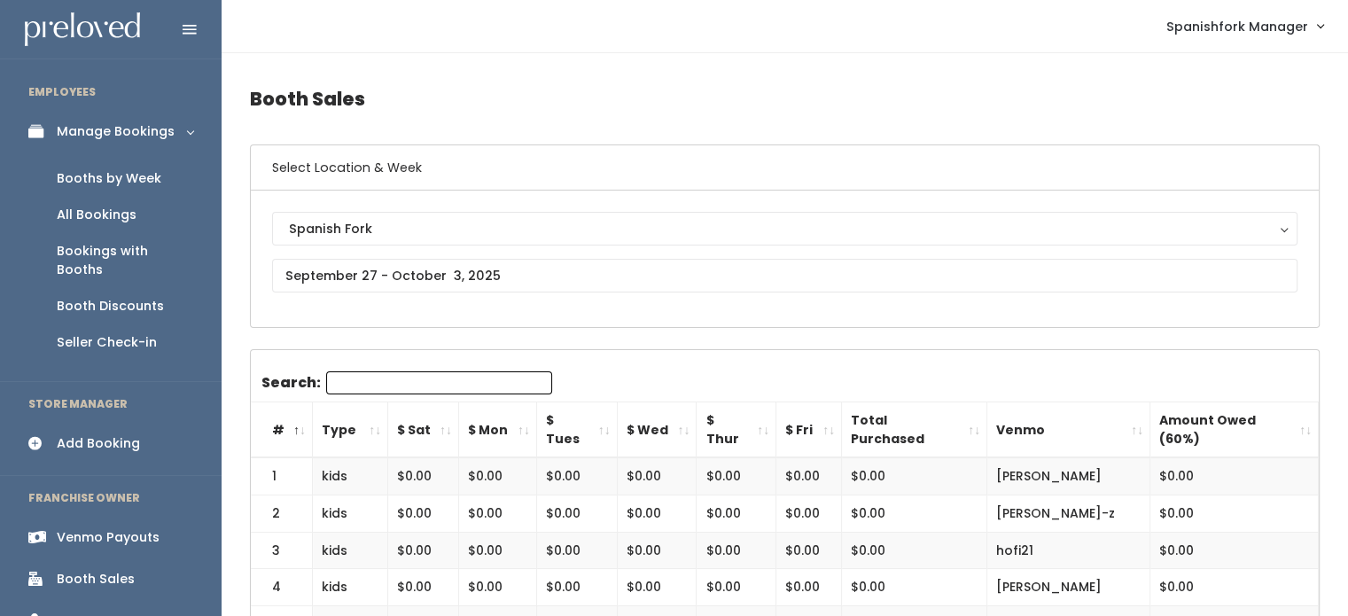
click at [82, 172] on div "Booths by Week" at bounding box center [109, 178] width 105 height 19
